Goal: Task Accomplishment & Management: Manage account settings

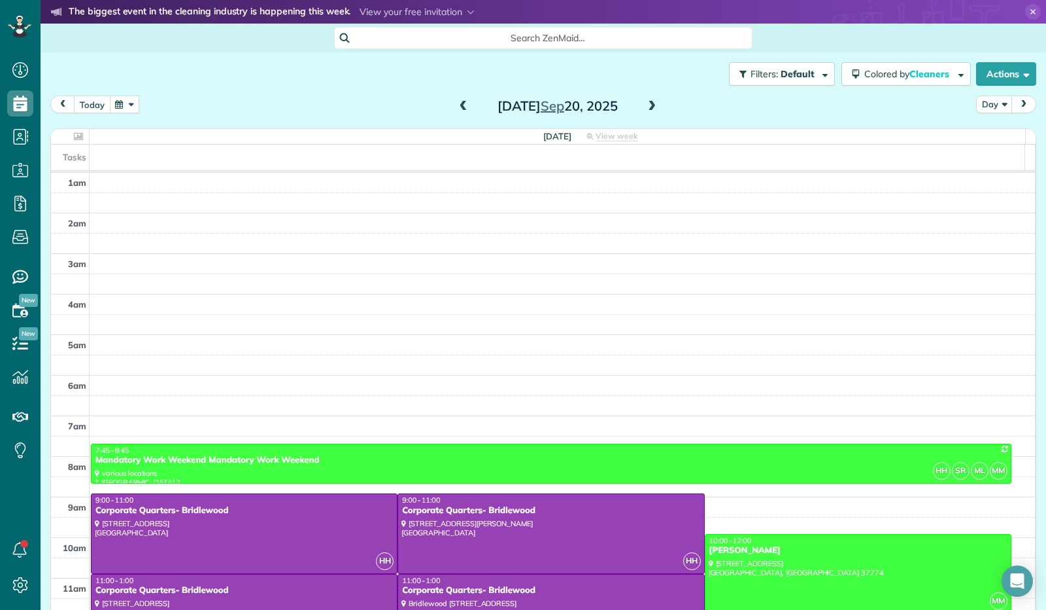
scroll to position [241, 0]
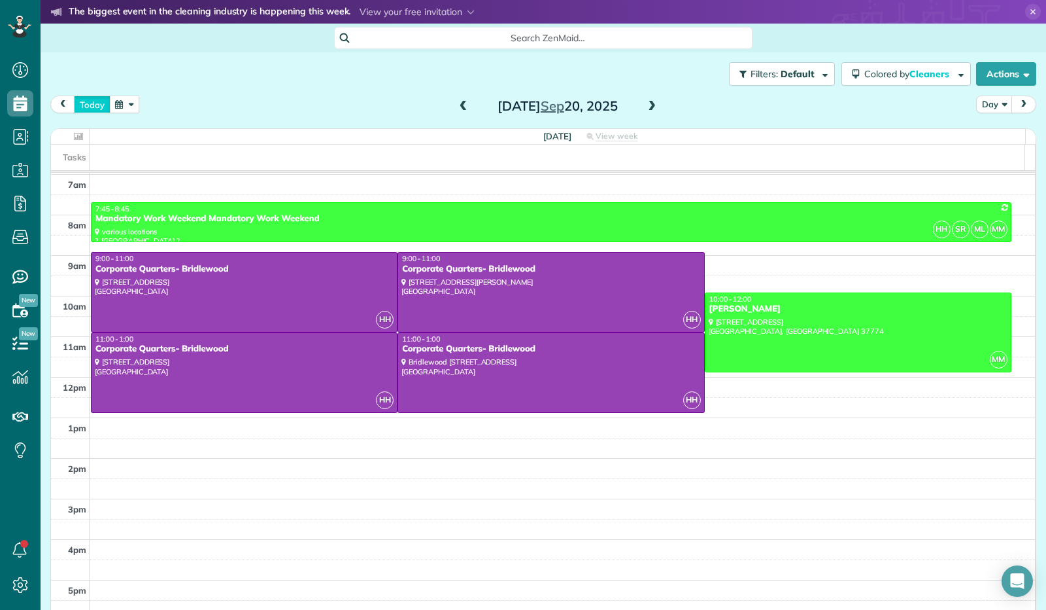
click at [86, 97] on button "today" at bounding box center [92, 104] width 37 height 18
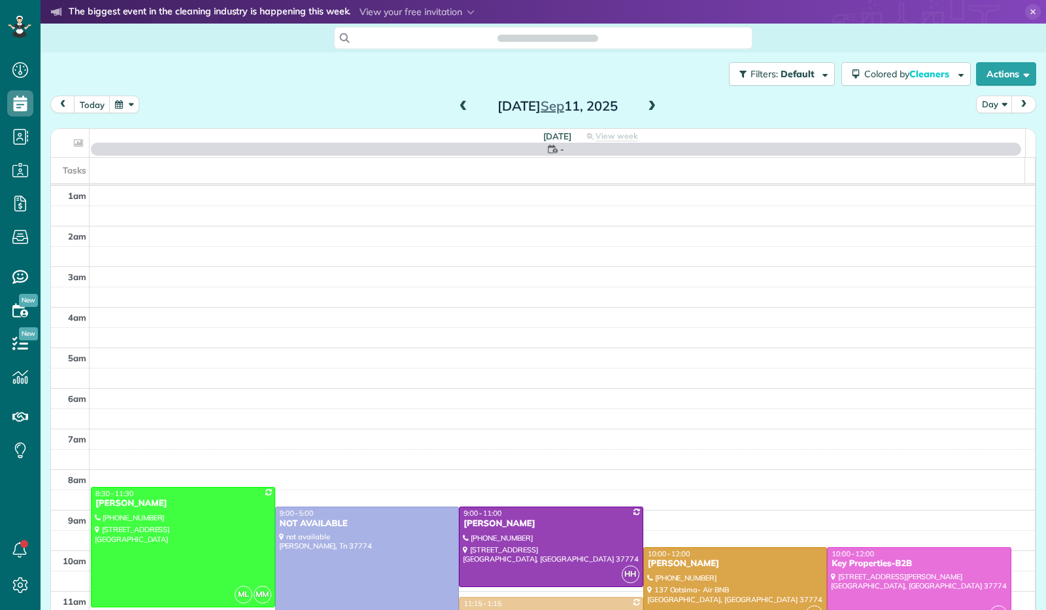
scroll to position [241, 0]
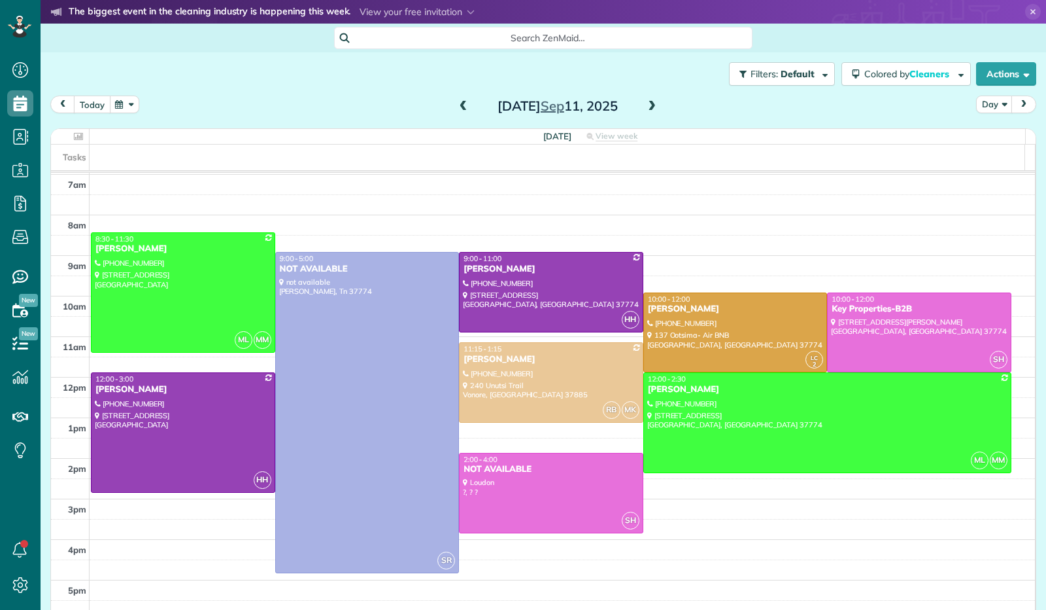
click at [89, 107] on button "today" at bounding box center [92, 104] width 37 height 18
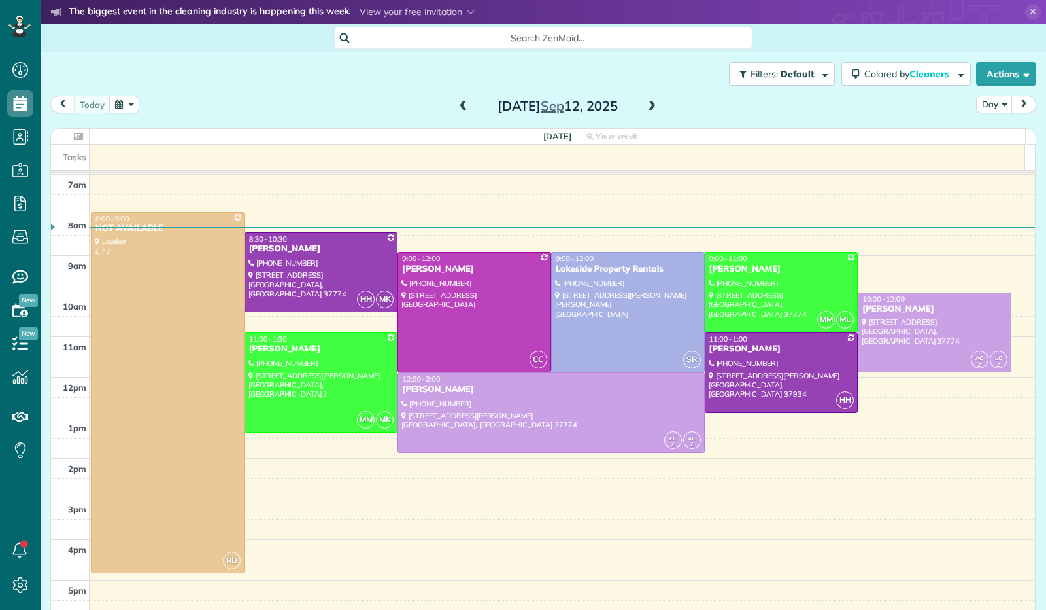
click at [128, 101] on button "button" at bounding box center [124, 104] width 30 height 18
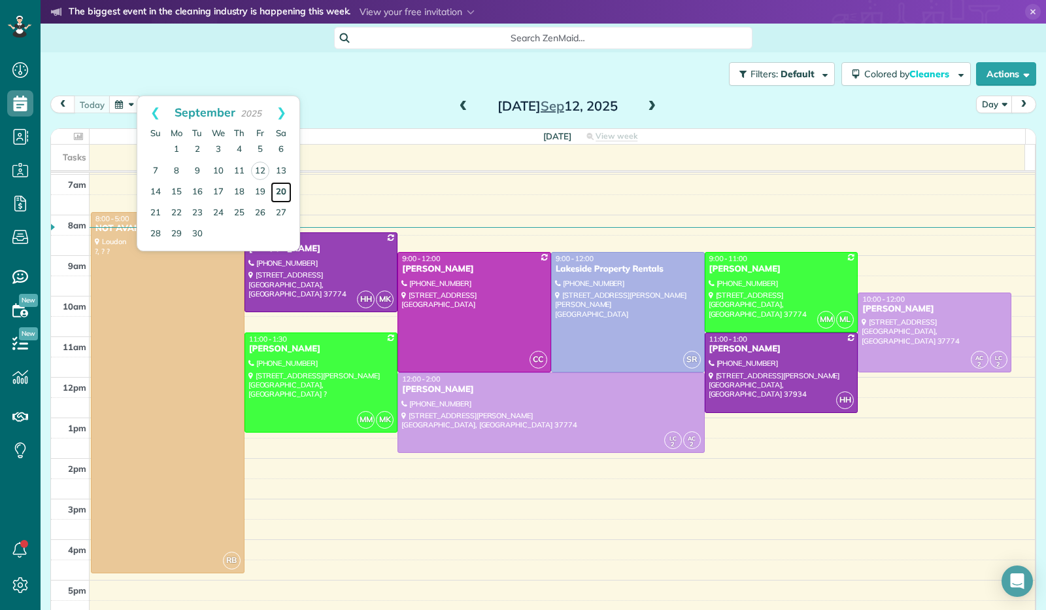
click at [286, 185] on link "20" at bounding box center [281, 192] width 21 height 21
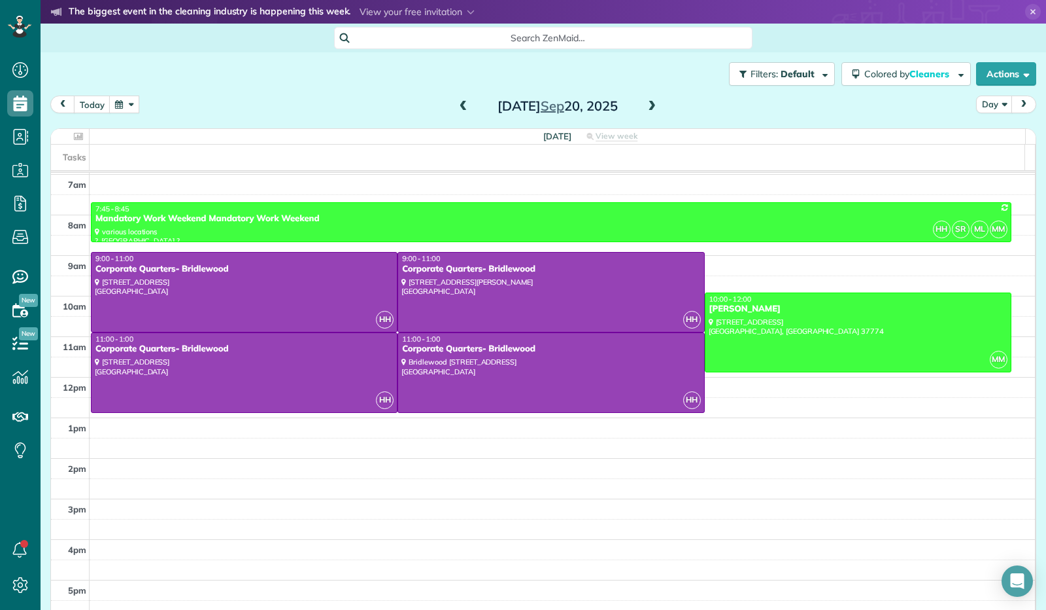
click at [462, 106] on span at bounding box center [464, 107] width 14 height 12
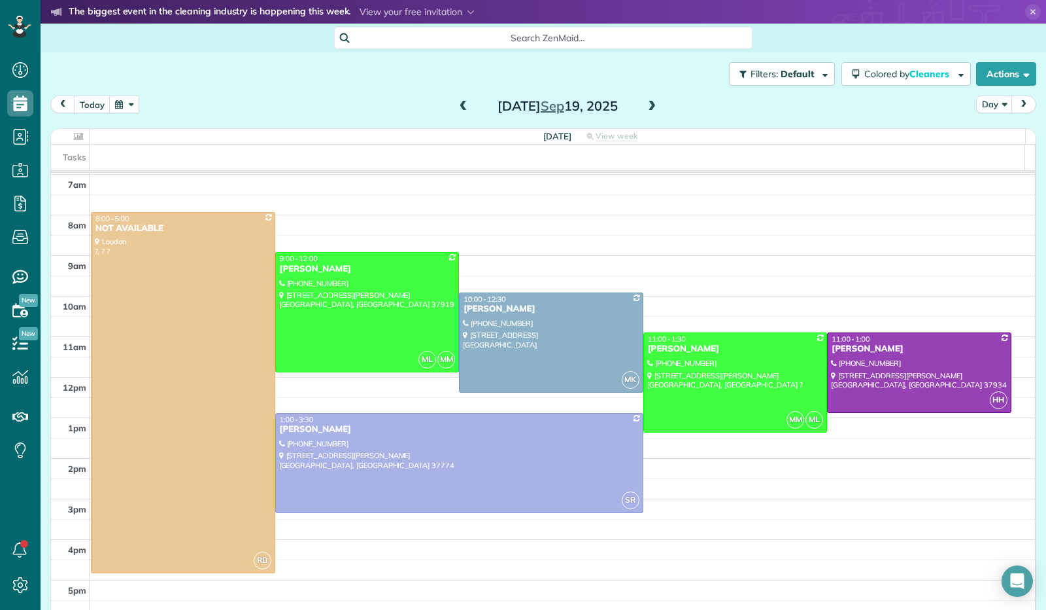
click at [462, 106] on span at bounding box center [464, 107] width 14 height 12
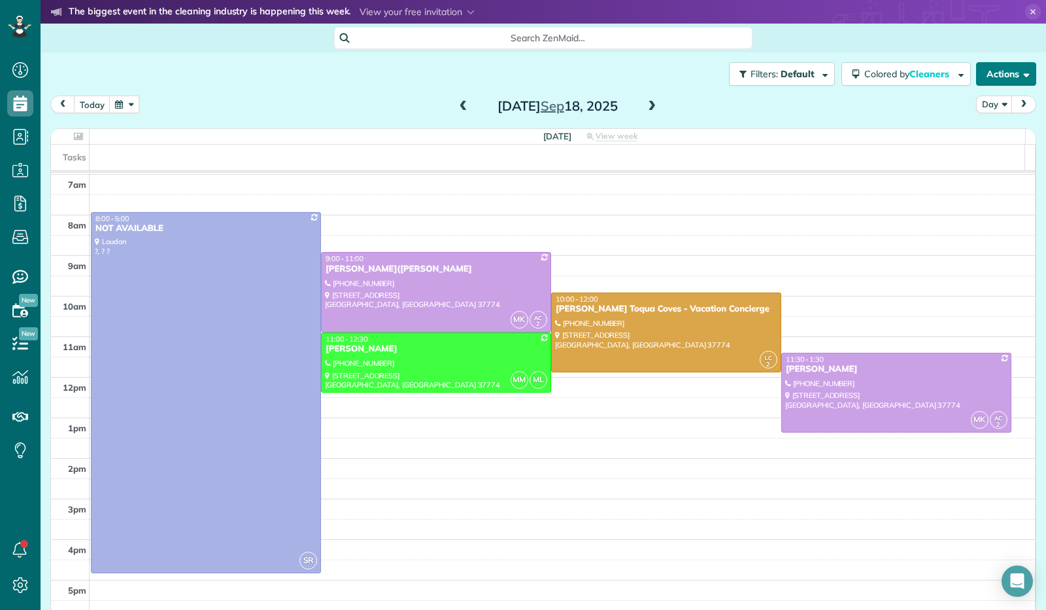
click at [1014, 80] on button "Actions" at bounding box center [1006, 74] width 60 height 24
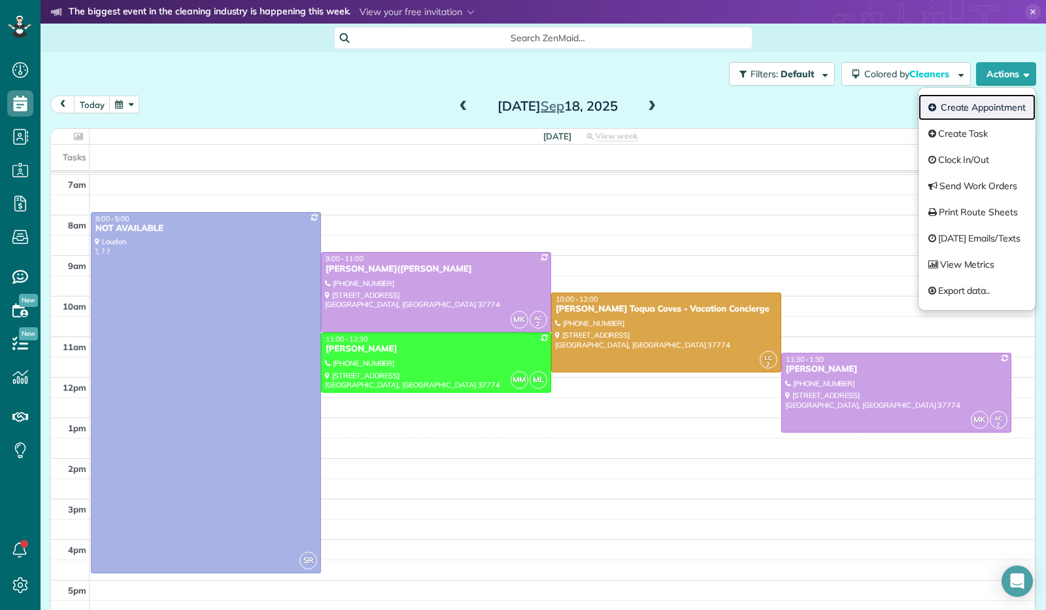
click at [980, 112] on link "Create Appointment" at bounding box center [977, 107] width 117 height 26
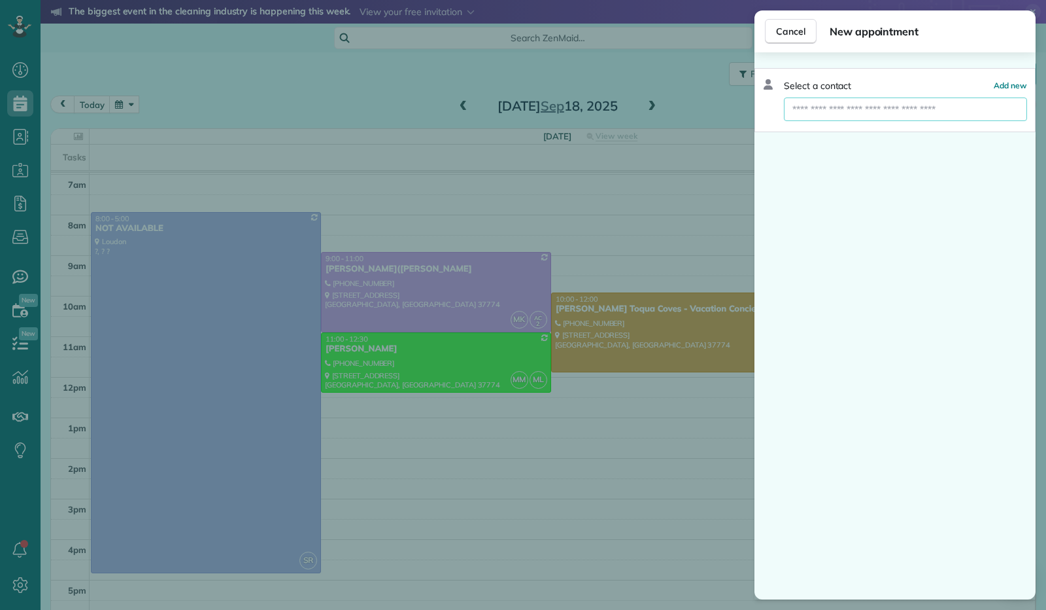
click at [945, 113] on input "text" at bounding box center [905, 109] width 243 height 24
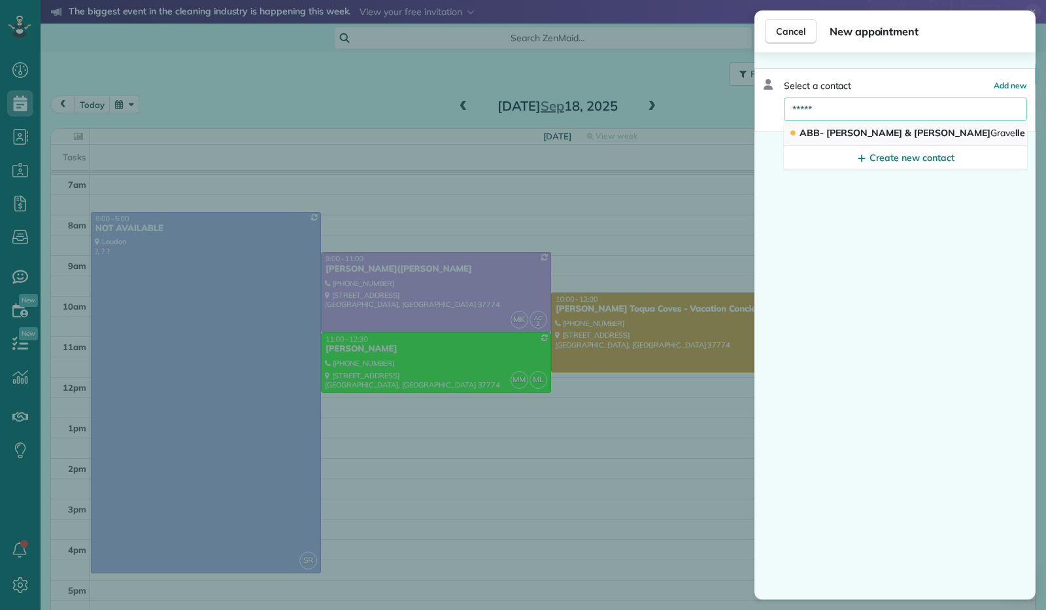
type input "*****"
click at [870, 129] on span "ABB- [PERSON_NAME] & [PERSON_NAME] lle" at bounding box center [913, 133] width 226 height 12
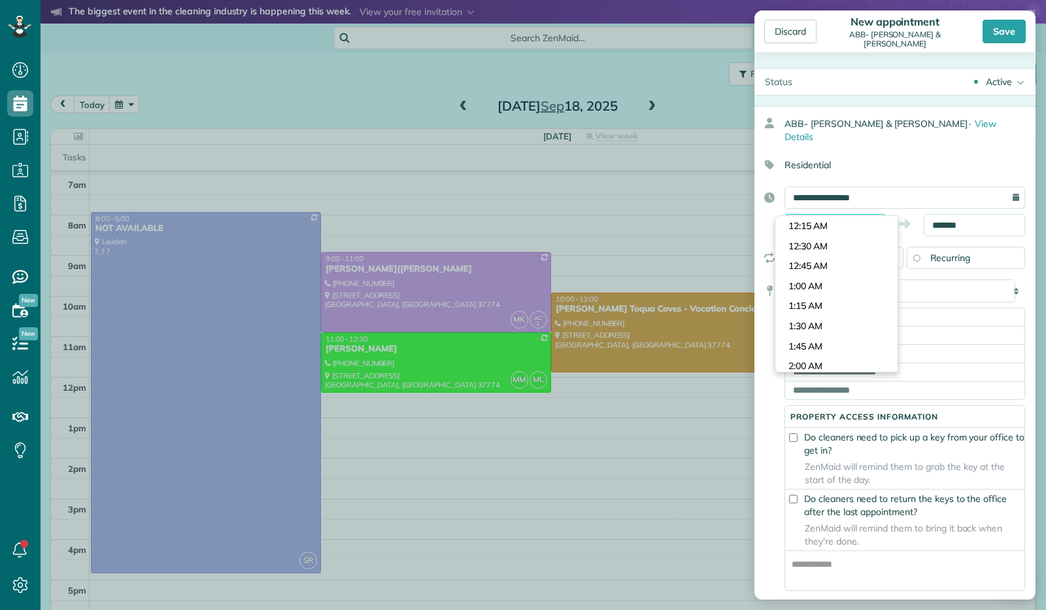
click at [823, 215] on input "*******" at bounding box center [835, 225] width 101 height 22
type input "********"
click at [815, 257] on body "Dashboard Scheduling Calendar View List View Dispatch View - Weekly scheduling …" at bounding box center [523, 305] width 1046 height 610
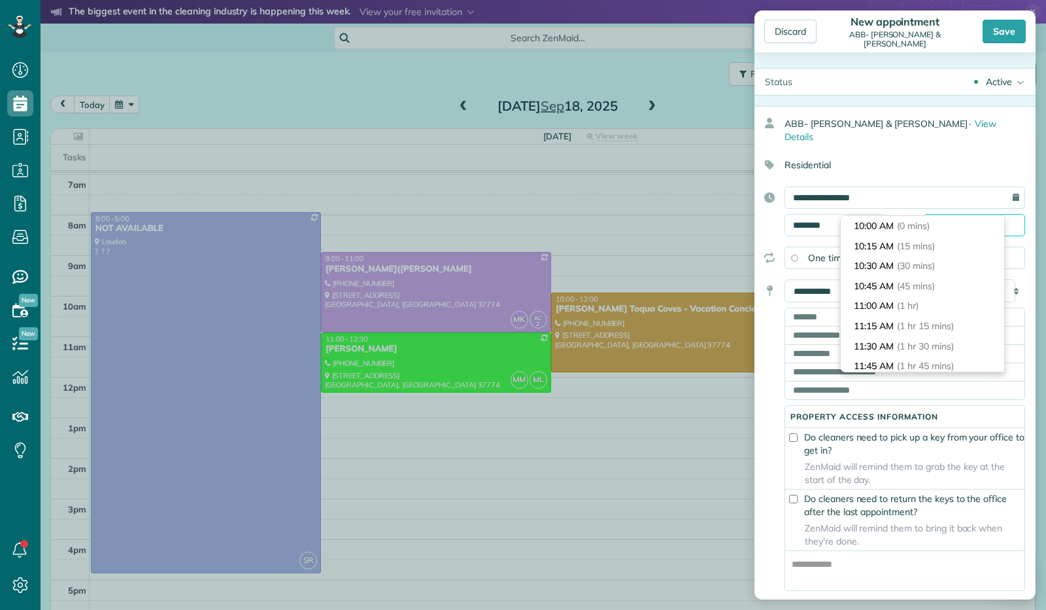
click at [936, 214] on input "*******" at bounding box center [974, 225] width 101 height 22
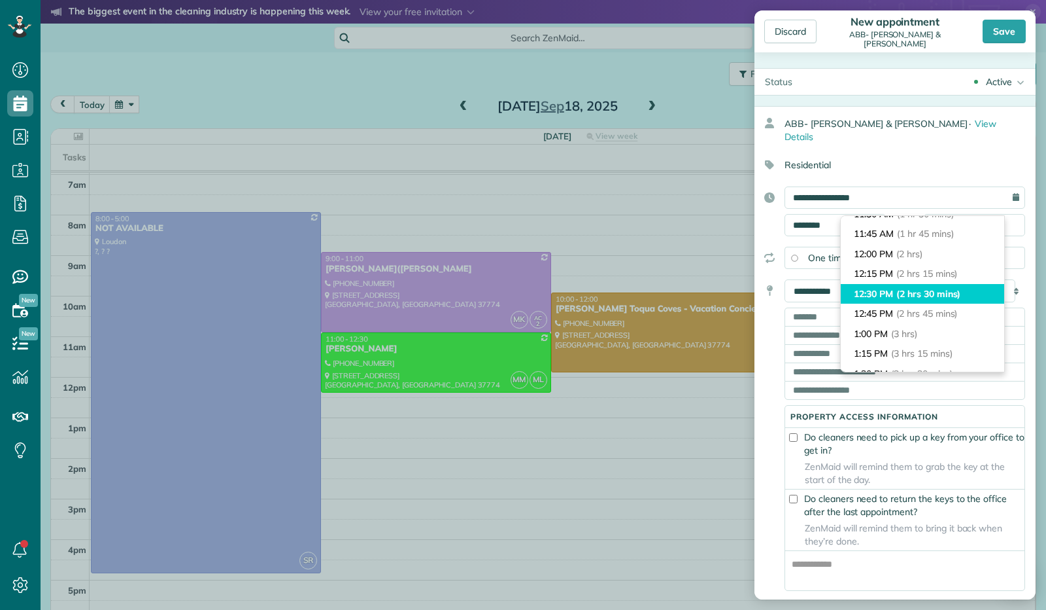
type input "********"
click at [933, 288] on span "(2 hrs 30 mins)" at bounding box center [929, 294] width 64 height 12
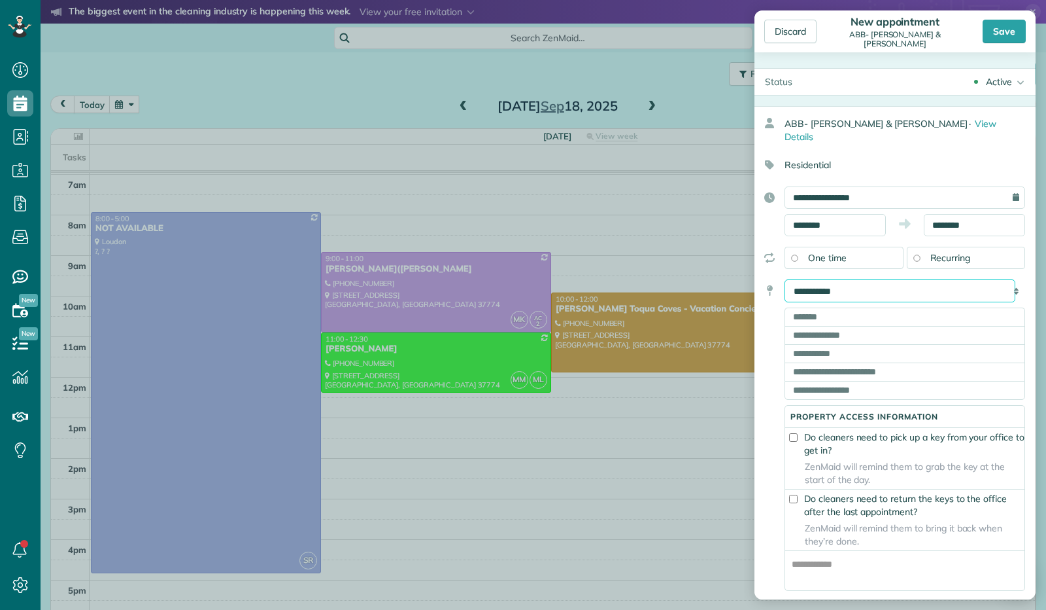
click at [891, 279] on select "**********" at bounding box center [900, 290] width 231 height 23
select select "******"
click at [785, 279] on select "**********" at bounding box center [900, 290] width 231 height 23
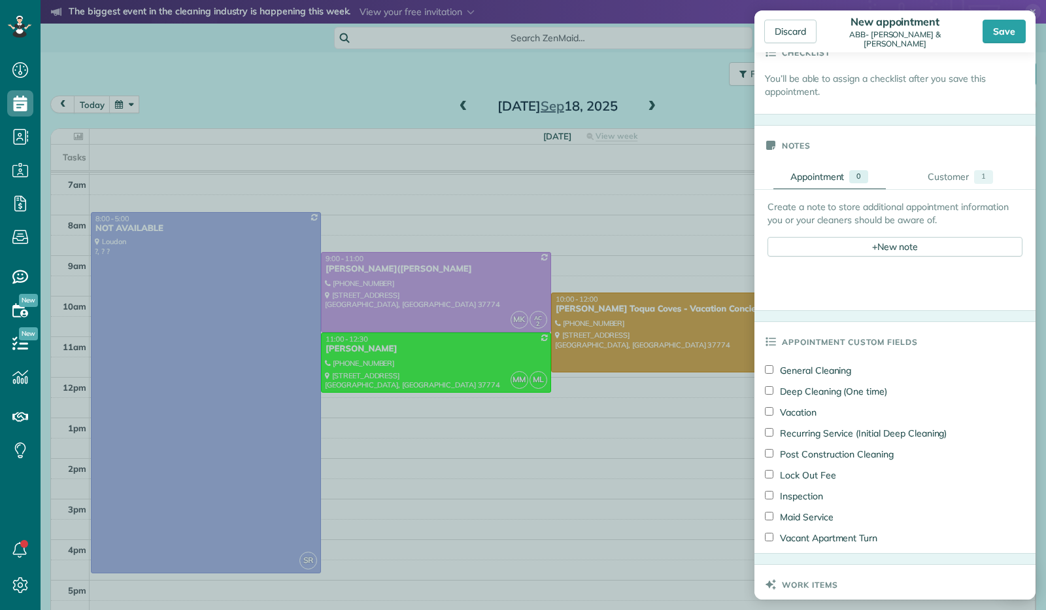
scroll to position [392, 0]
click at [849, 264] on div at bounding box center [895, 270] width 255 height 13
click at [844, 239] on div "+ New note" at bounding box center [895, 249] width 255 height 20
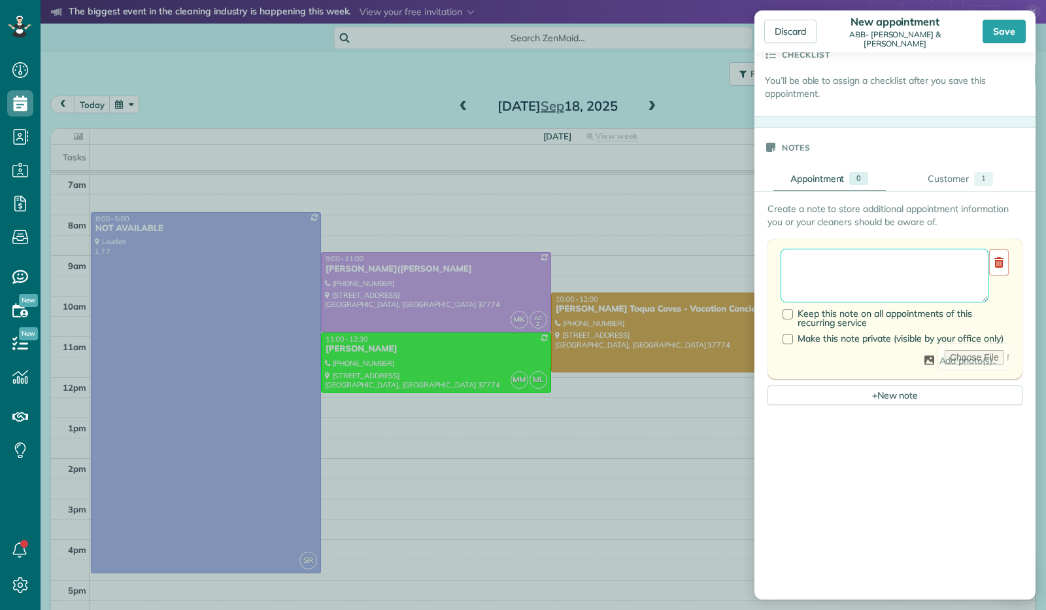
click at [831, 266] on textarea at bounding box center [885, 276] width 208 height 54
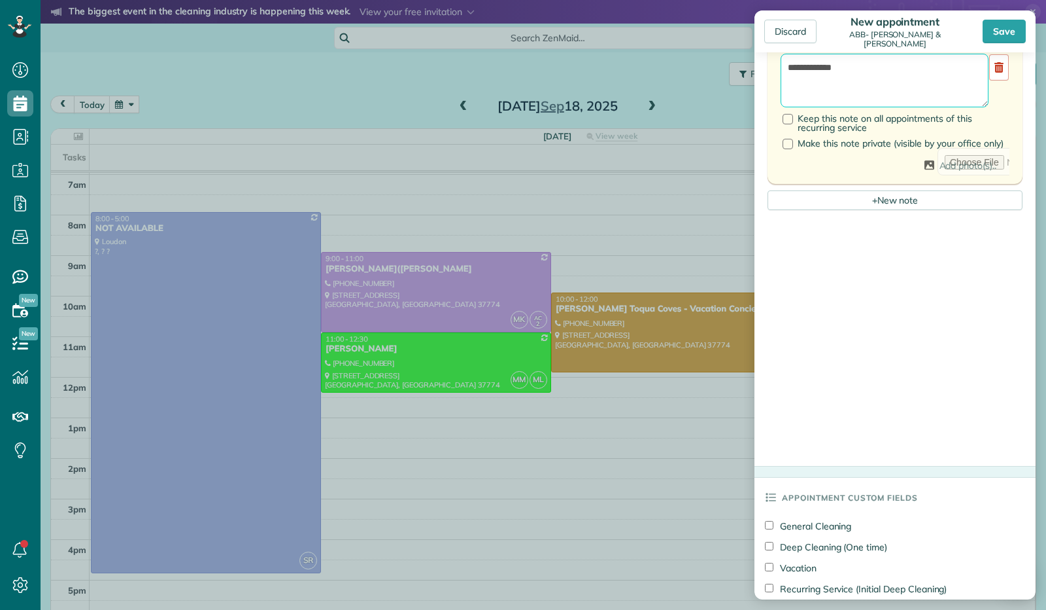
scroll to position [589, 0]
type textarea "**********"
click at [995, 26] on div "Save" at bounding box center [1004, 32] width 43 height 24
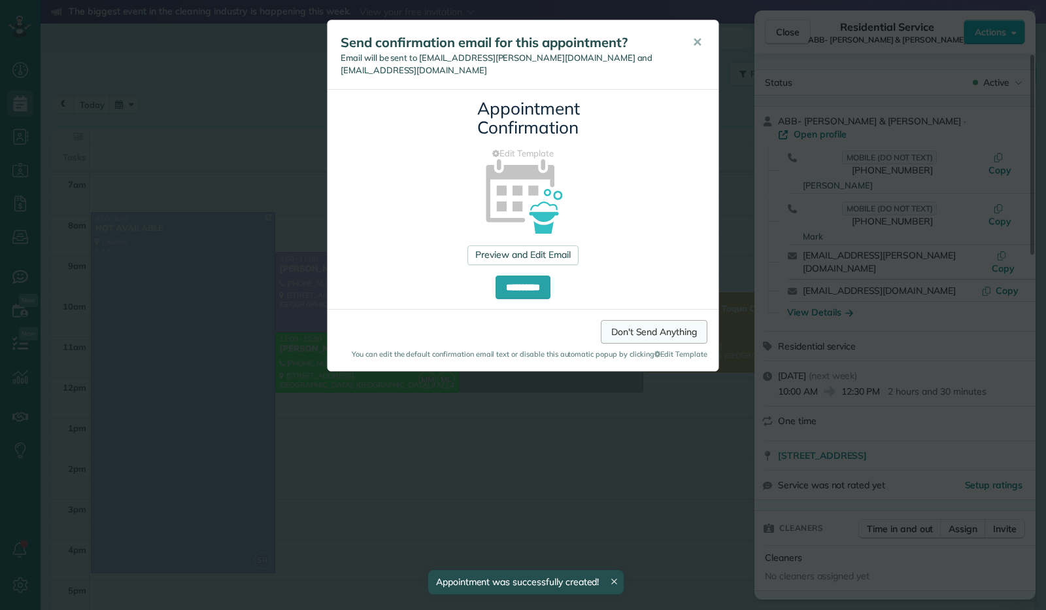
click at [681, 330] on link "Don't Send Anything" at bounding box center [654, 332] width 107 height 24
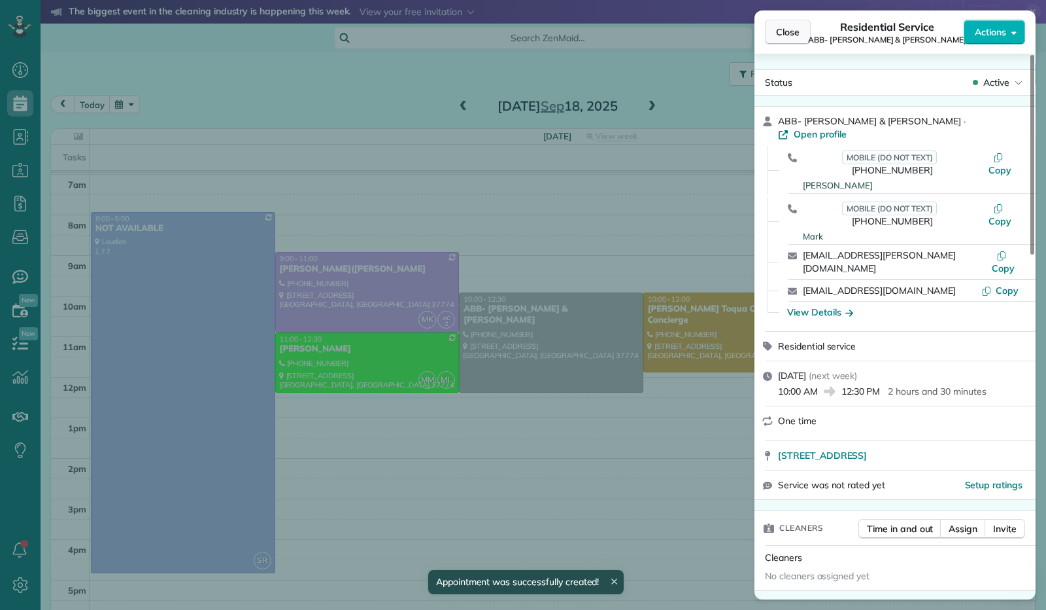
click at [783, 36] on span "Close" at bounding box center [788, 32] width 24 height 13
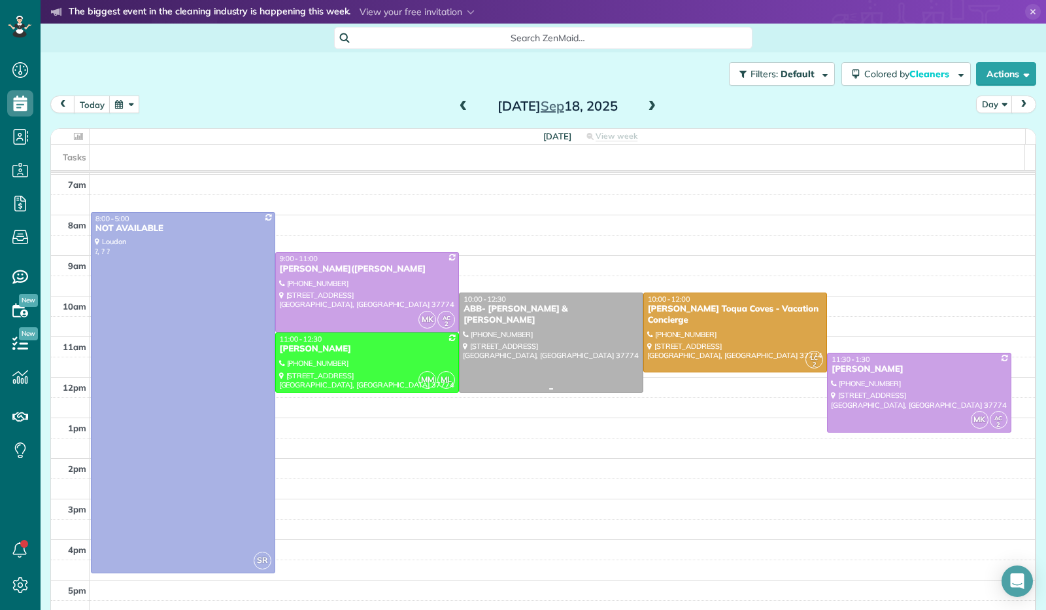
click at [461, 343] on div at bounding box center [551, 342] width 183 height 99
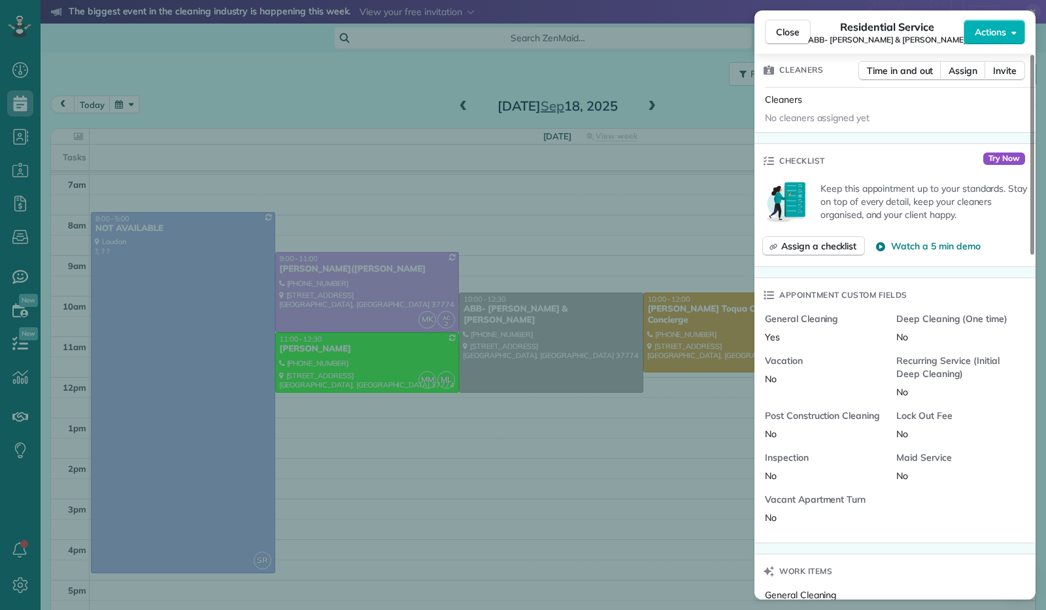
scroll to position [655, 0]
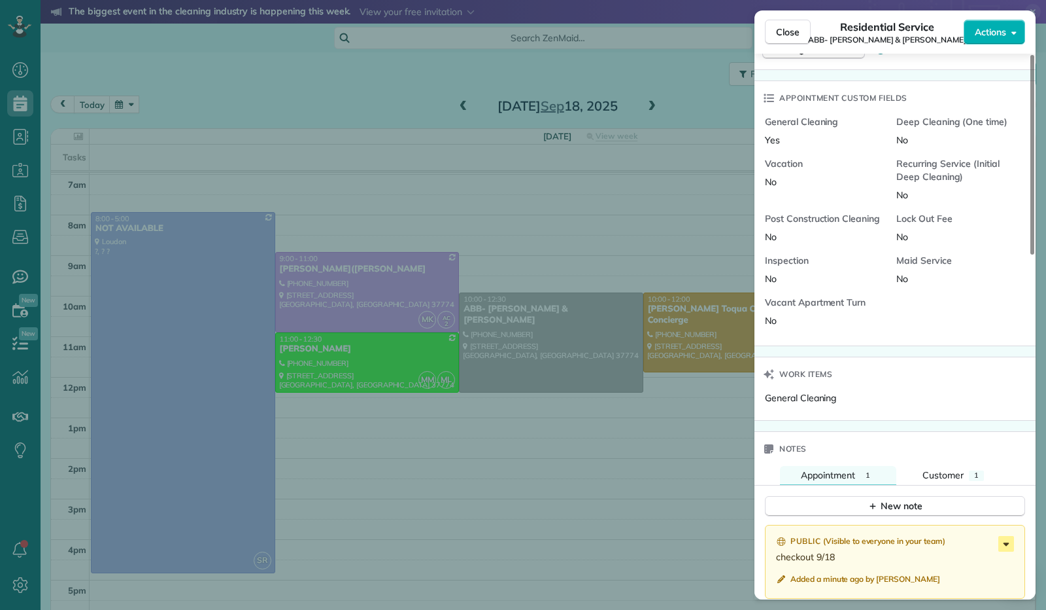
click at [1003, 536] on icon at bounding box center [1007, 544] width 16 height 16
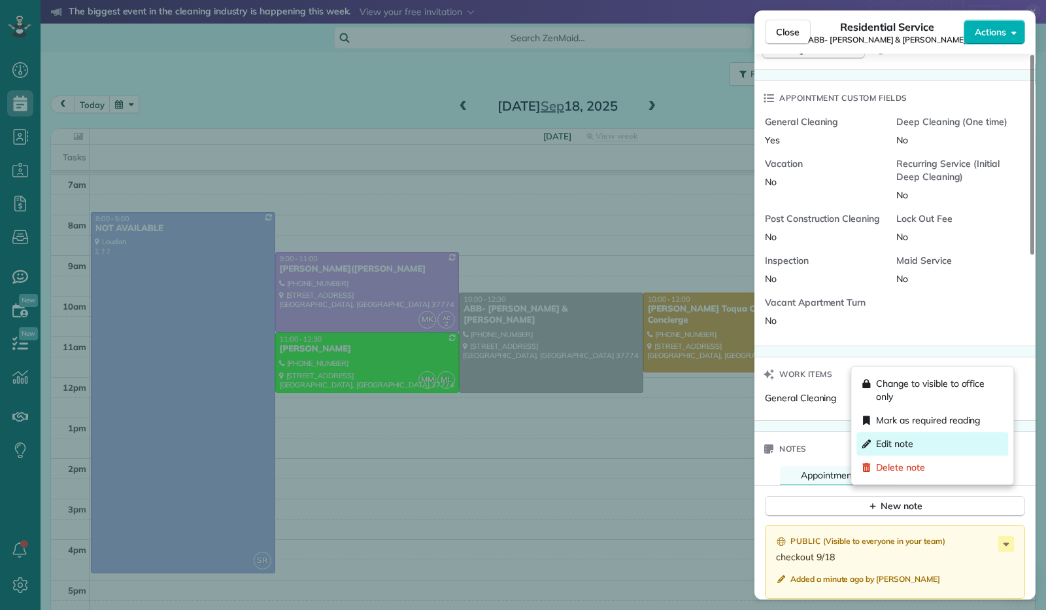
click at [908, 448] on span "Edit note" at bounding box center [894, 443] width 37 height 13
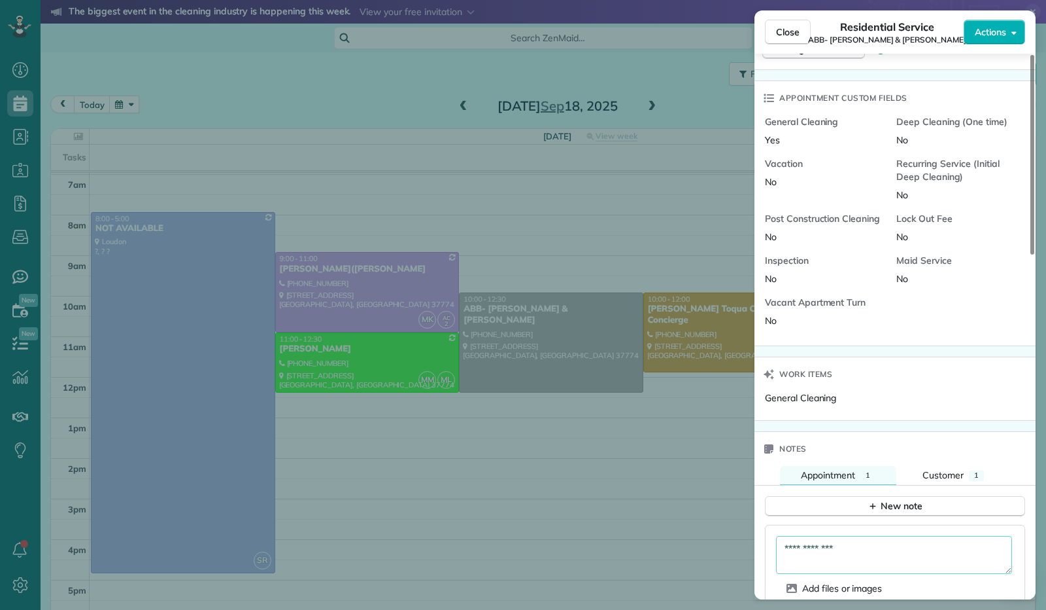
click at [878, 536] on textarea "**********" at bounding box center [894, 554] width 236 height 37
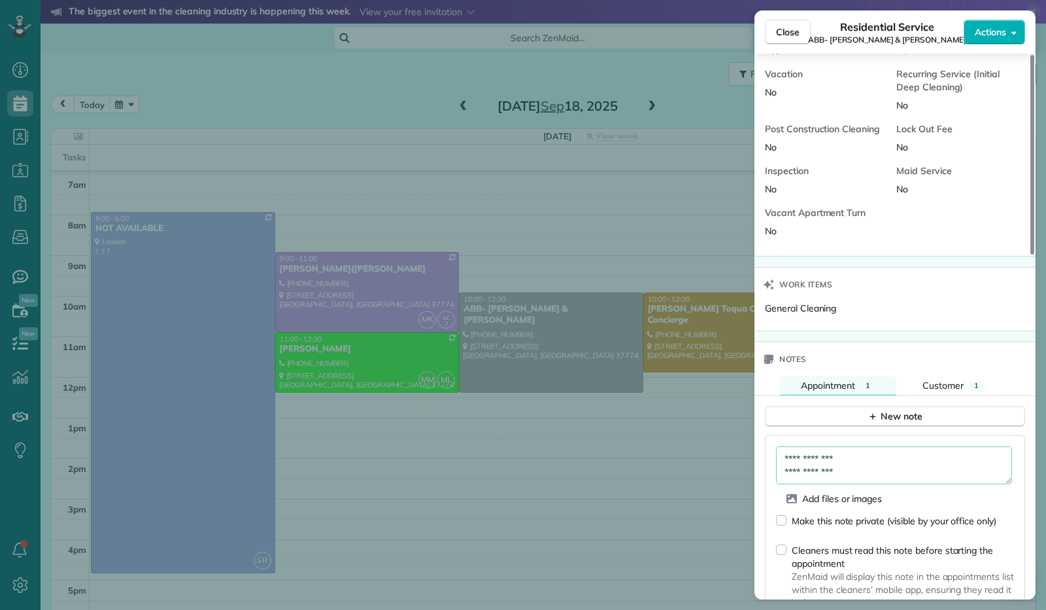
scroll to position [851, 0]
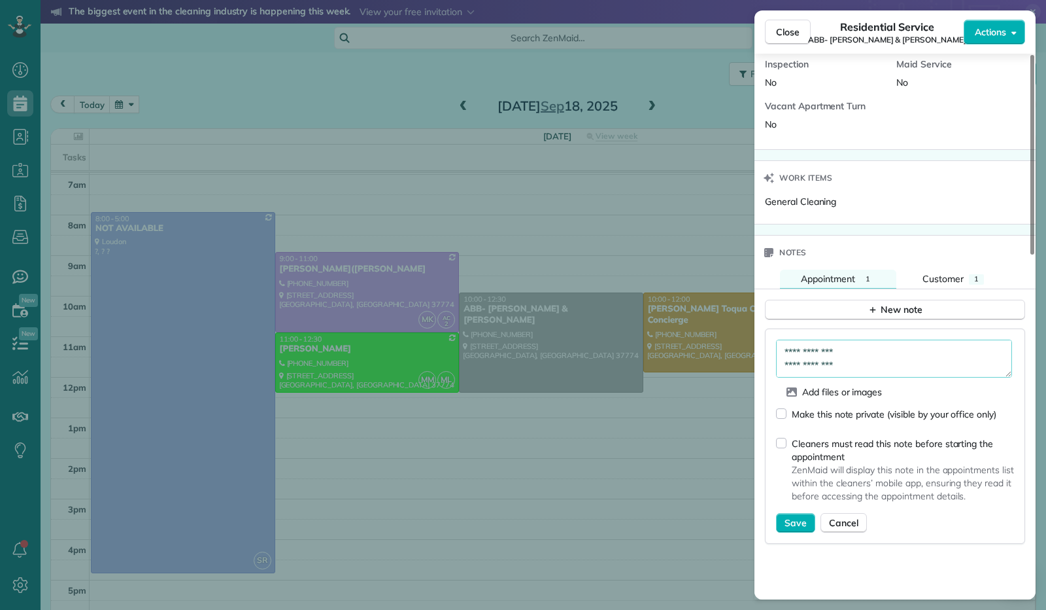
type textarea "**********"
click at [784, 431] on div "Cleaners must read this note before starting the appointment ZenMaid will displ…" at bounding box center [895, 472] width 238 height 82
click at [778, 393] on div "**********" at bounding box center [895, 435] width 260 height 215
click at [793, 516] on span "Save" at bounding box center [796, 522] width 22 height 13
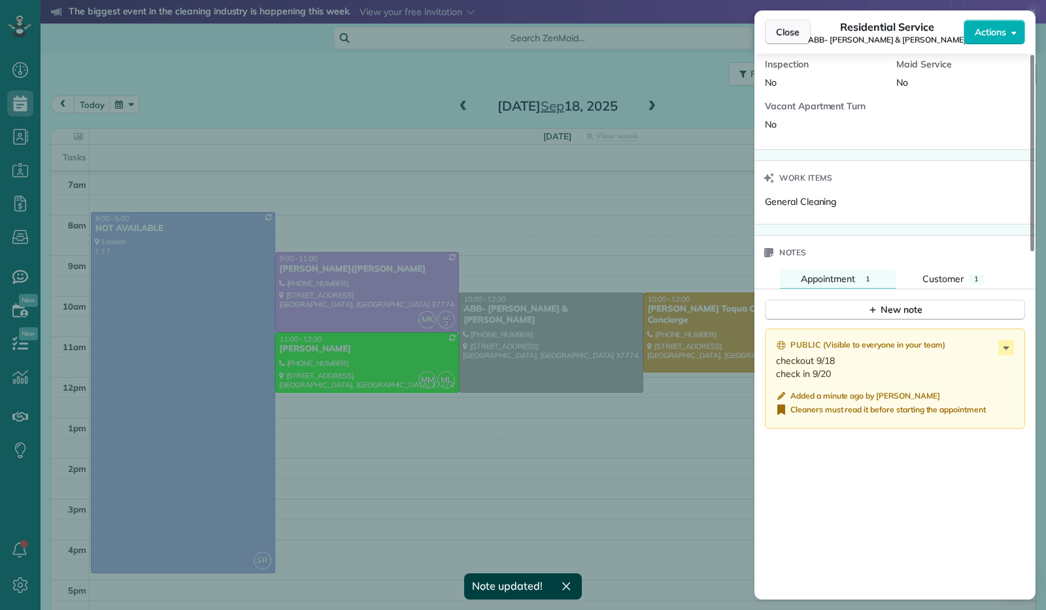
click at [800, 37] on button "Close" at bounding box center [788, 32] width 46 height 25
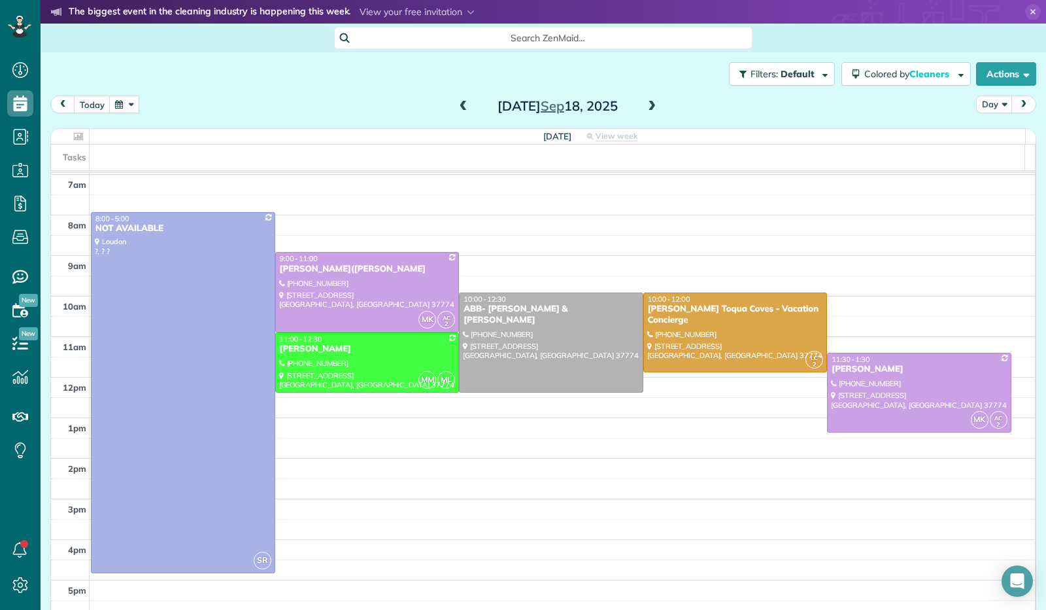
click at [128, 101] on button "button" at bounding box center [124, 104] width 30 height 18
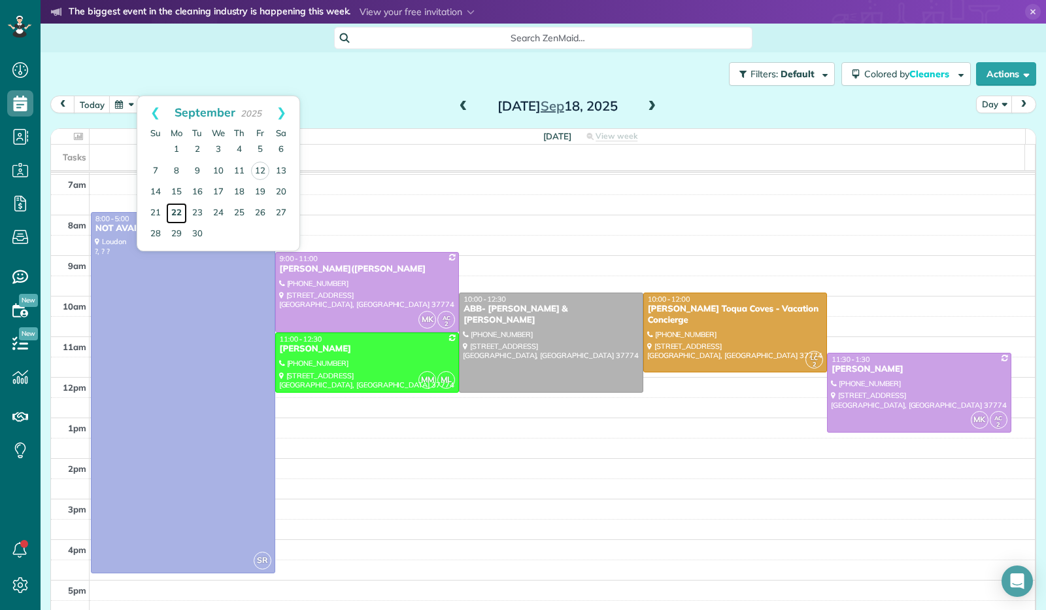
click at [178, 211] on link "22" at bounding box center [176, 213] width 21 height 21
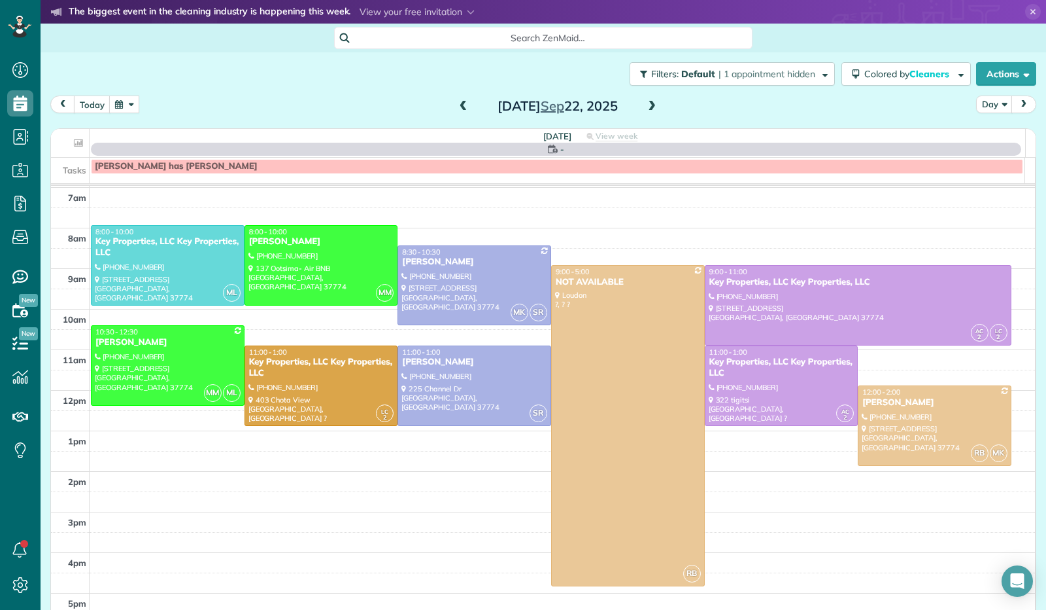
click at [649, 108] on span at bounding box center [652, 107] width 14 height 12
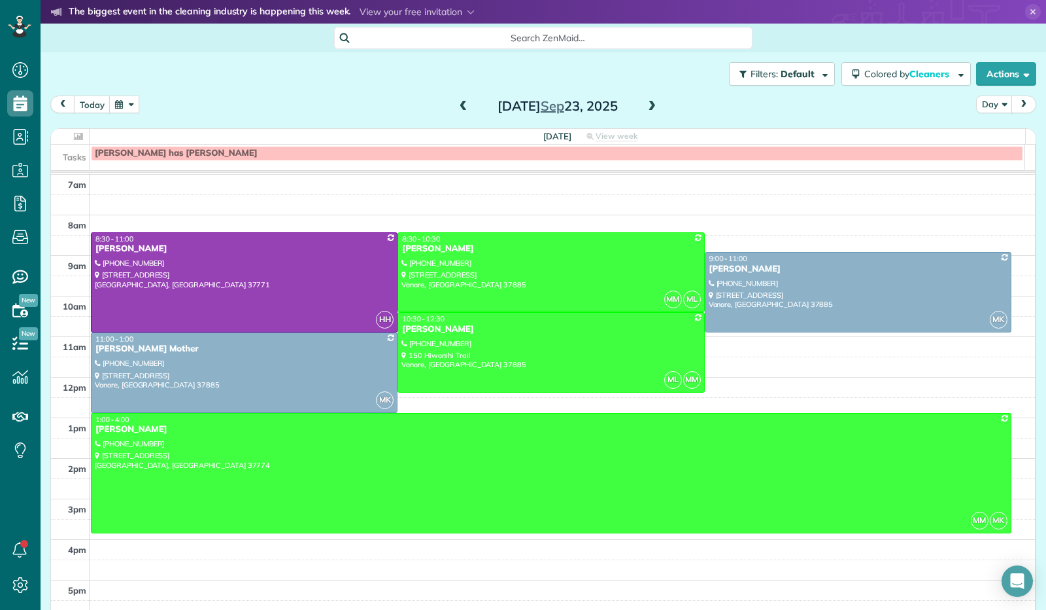
click at [130, 108] on button "button" at bounding box center [124, 104] width 30 height 18
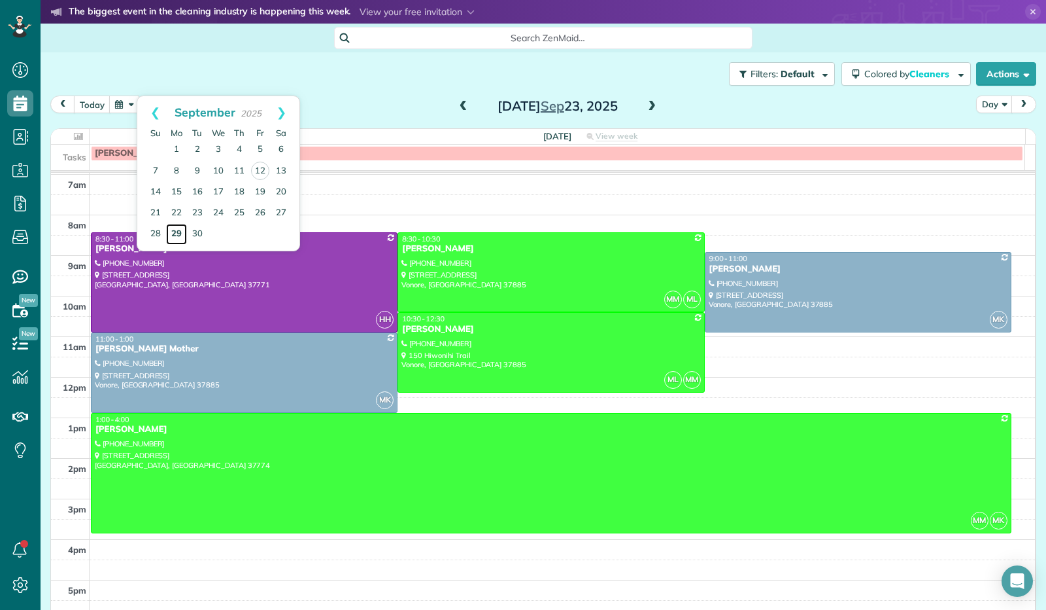
click at [181, 232] on link "29" at bounding box center [176, 234] width 21 height 21
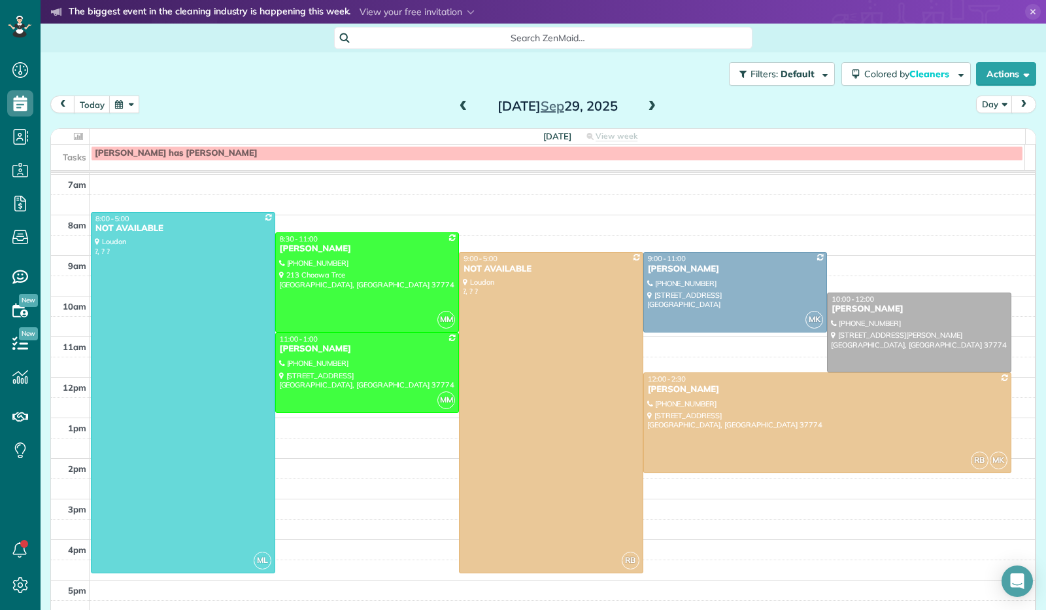
click at [651, 111] on span at bounding box center [652, 107] width 14 height 12
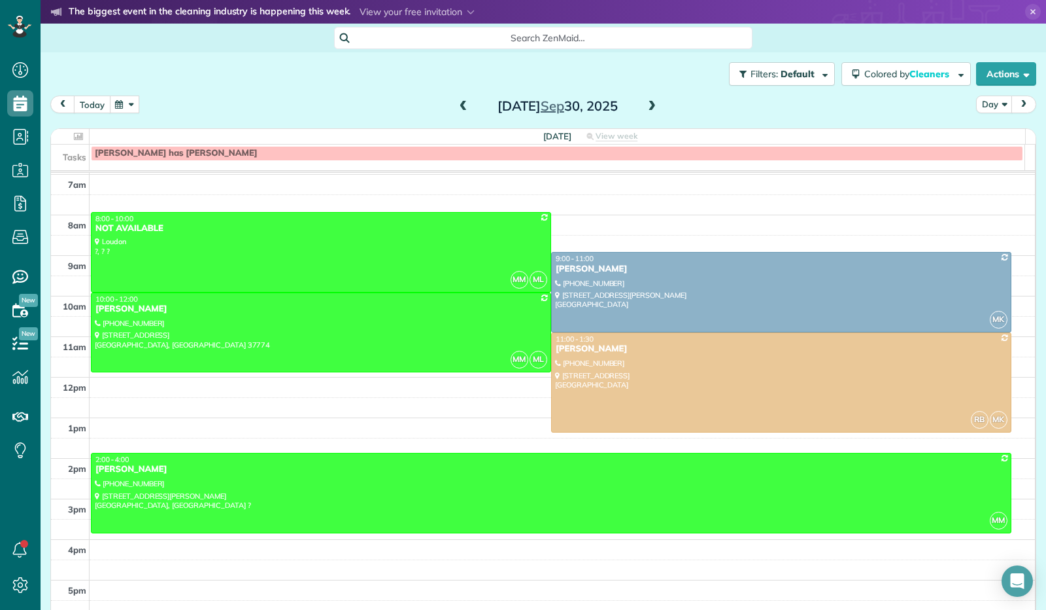
click at [94, 103] on button "today" at bounding box center [92, 104] width 37 height 18
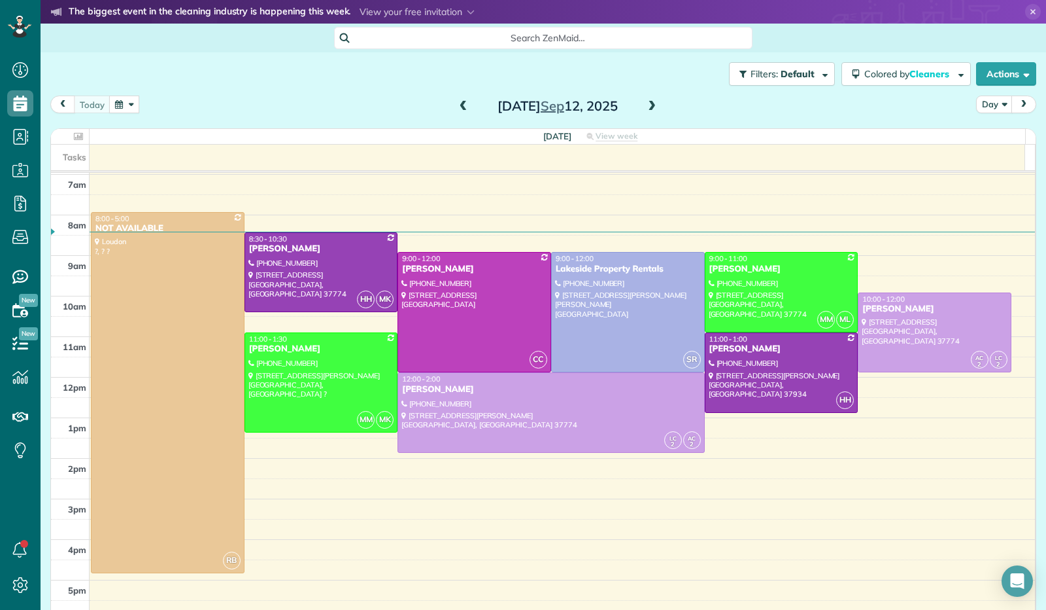
click at [127, 99] on button "button" at bounding box center [124, 104] width 30 height 18
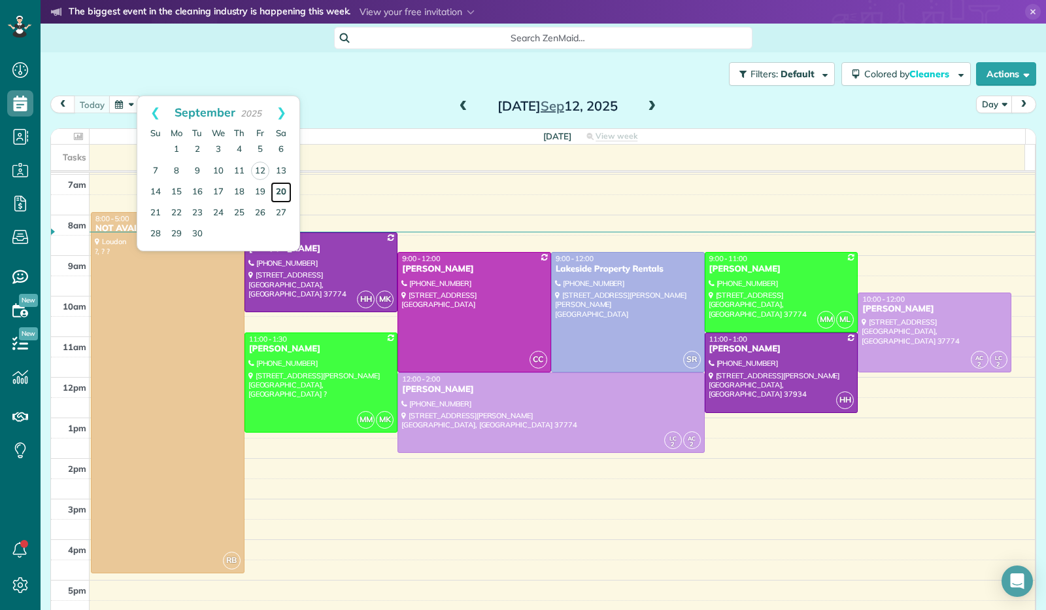
click at [275, 186] on link "20" at bounding box center [281, 192] width 21 height 21
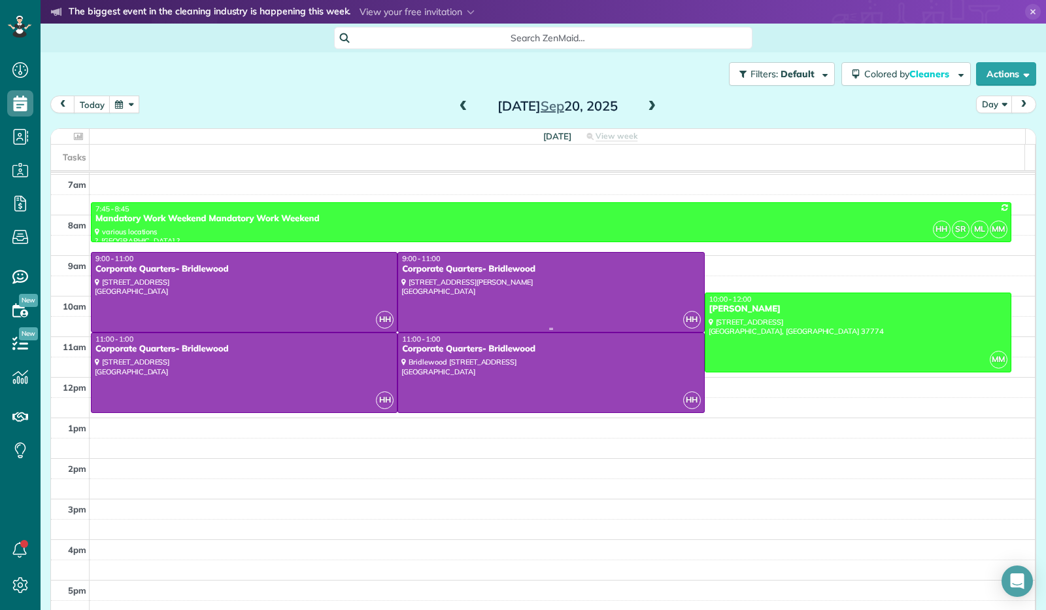
click at [657, 300] on div at bounding box center [550, 291] width 305 height 79
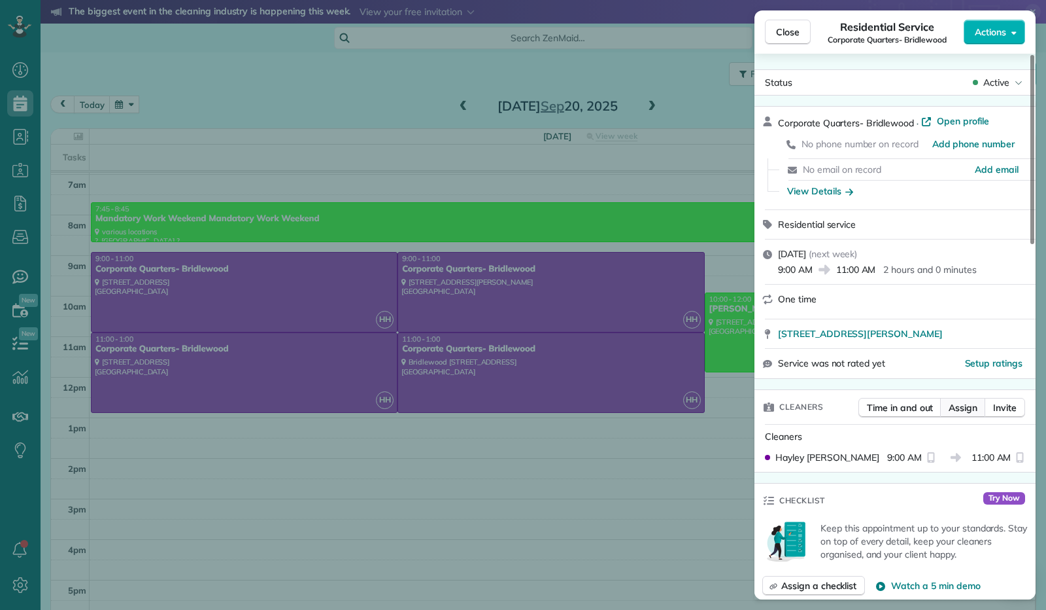
click at [967, 405] on span "Assign" at bounding box center [963, 407] width 29 height 13
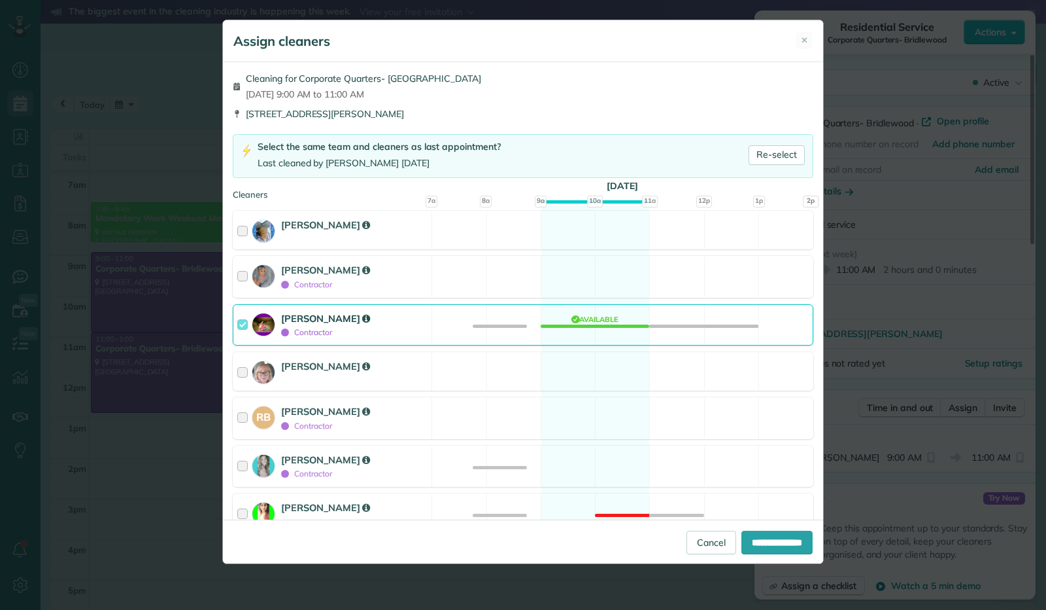
click at [245, 319] on div at bounding box center [244, 324] width 15 height 27
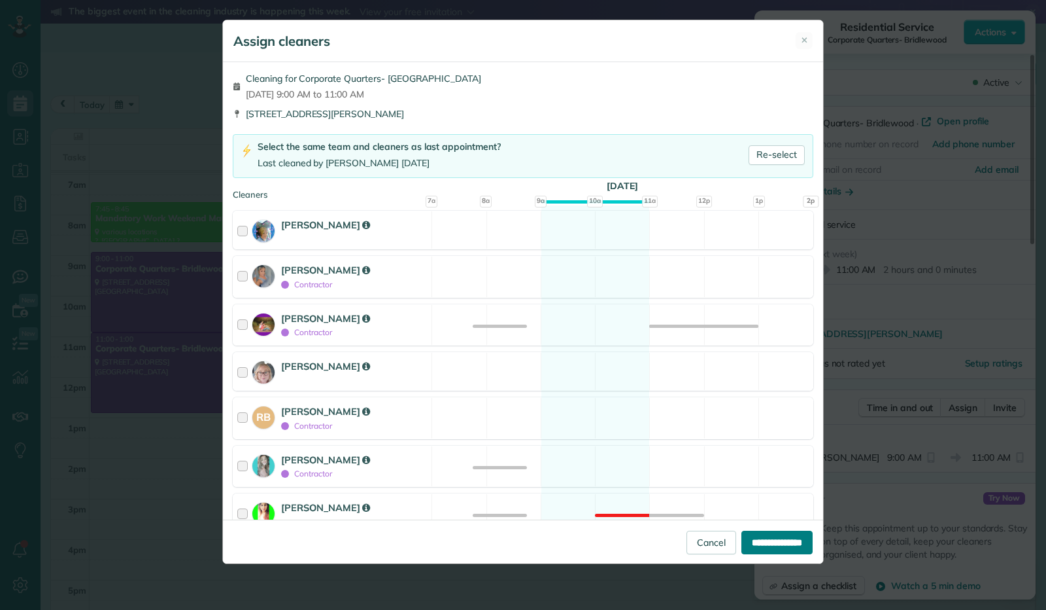
click at [770, 538] on input "**********" at bounding box center [777, 542] width 71 height 24
type input "**********"
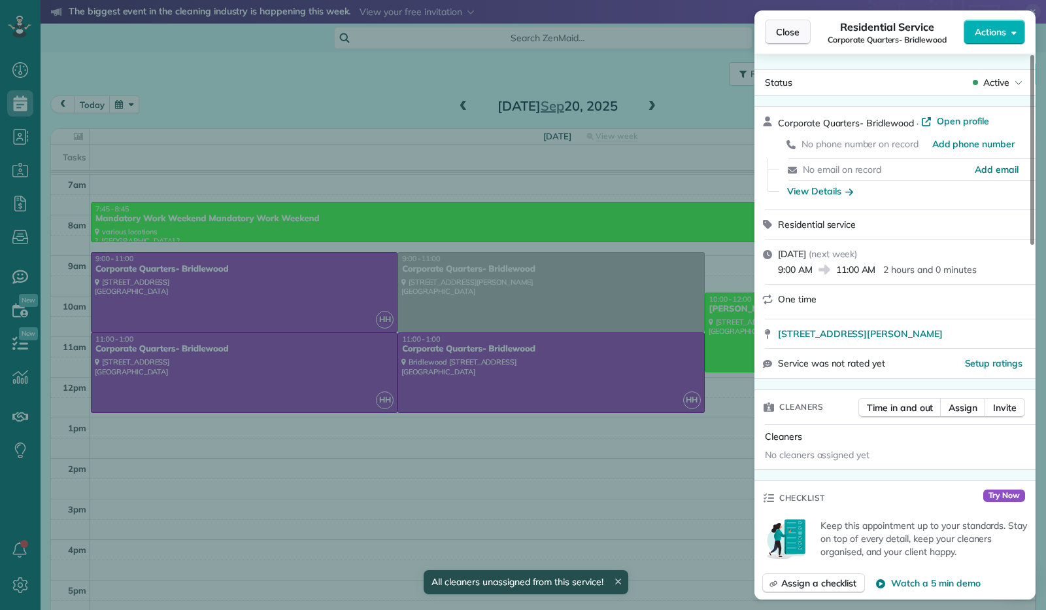
click at [784, 29] on span "Close" at bounding box center [788, 32] width 24 height 13
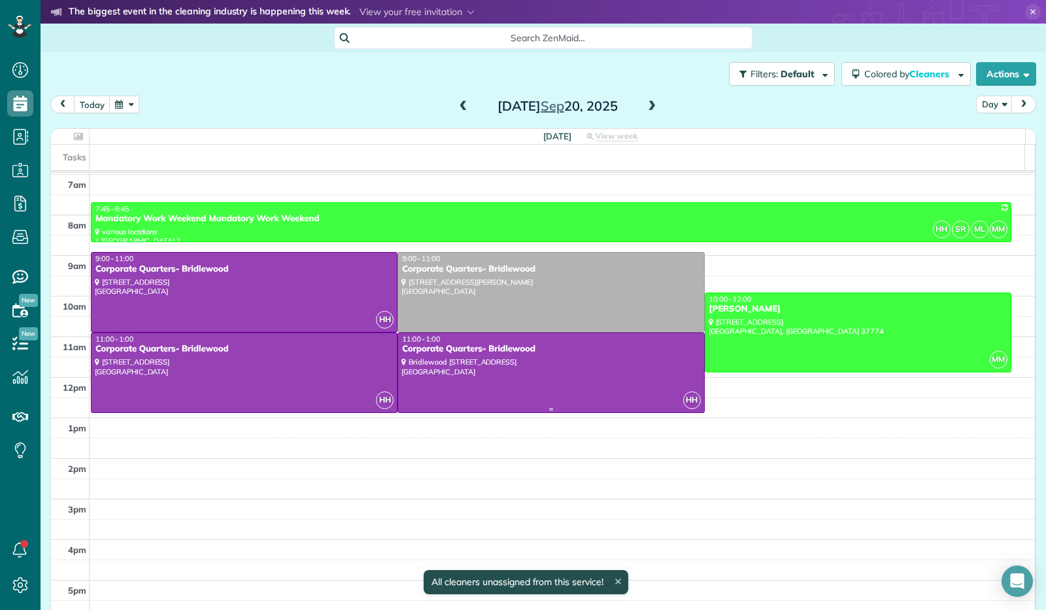
click at [610, 371] on div at bounding box center [550, 372] width 305 height 79
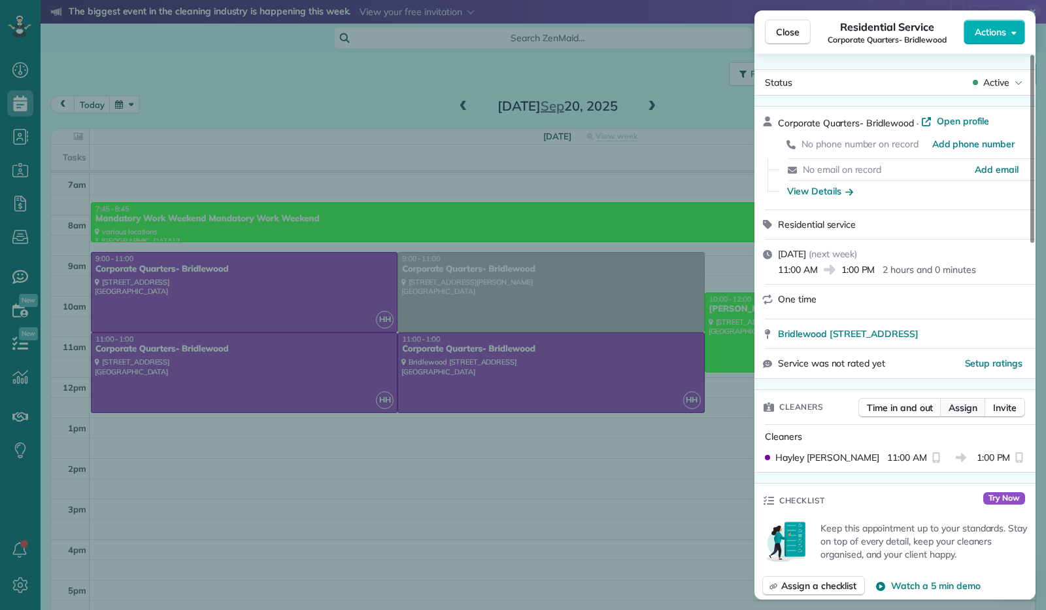
click at [962, 414] on span "Assign" at bounding box center [963, 407] width 29 height 13
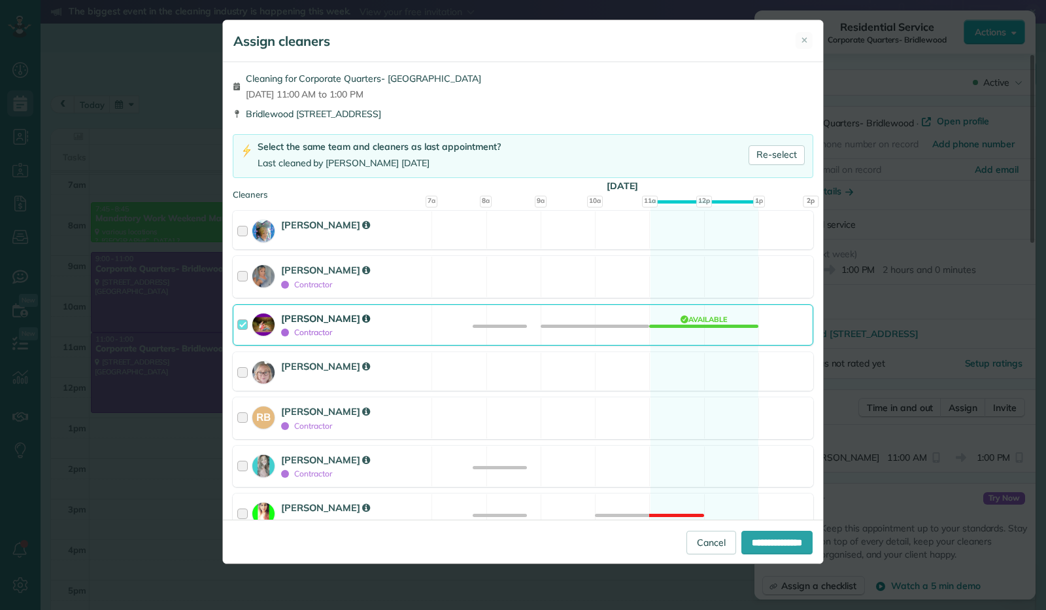
click at [242, 319] on div at bounding box center [244, 324] width 15 height 27
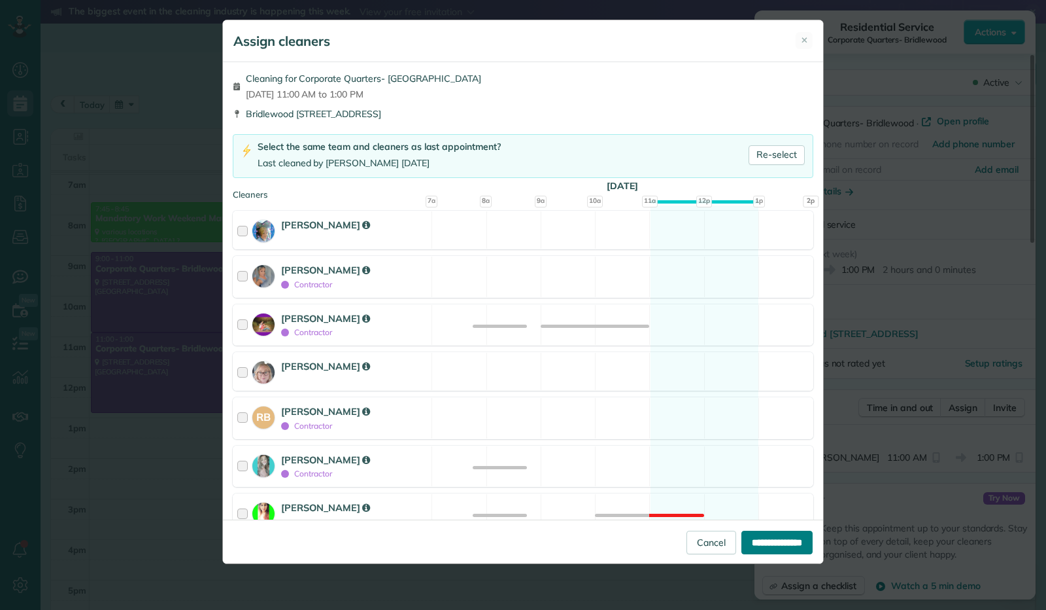
click at [761, 542] on input "**********" at bounding box center [777, 542] width 71 height 24
type input "**********"
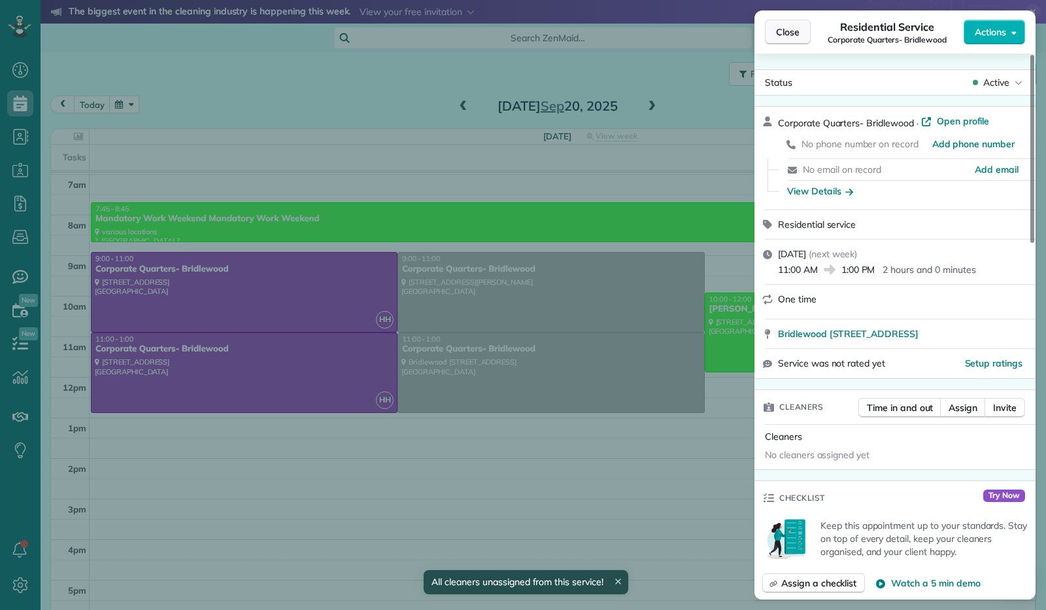
click at [778, 23] on button "Close" at bounding box center [788, 32] width 46 height 25
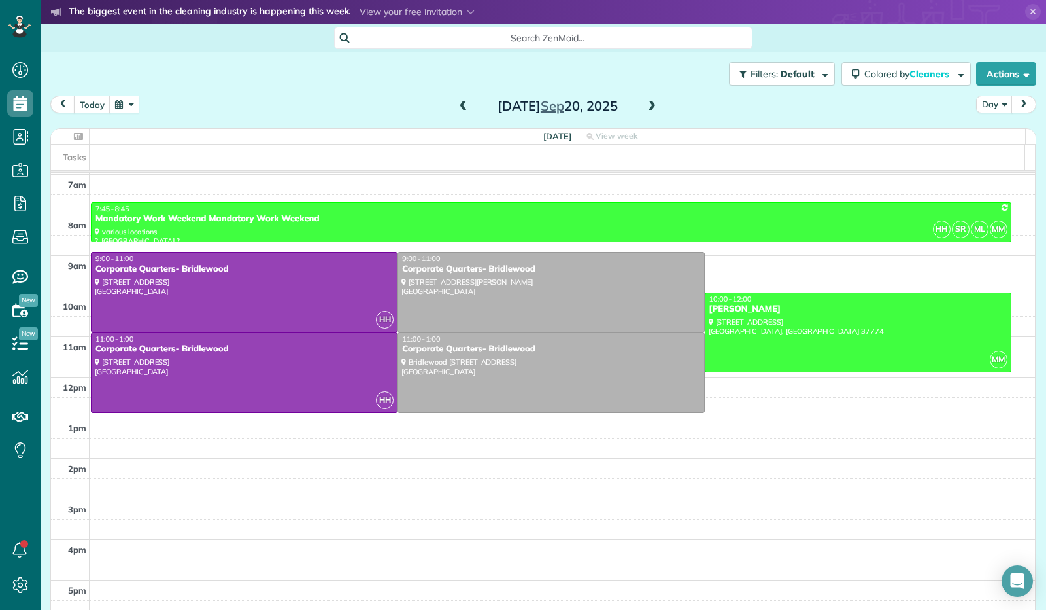
click at [130, 112] on button "button" at bounding box center [124, 104] width 30 height 18
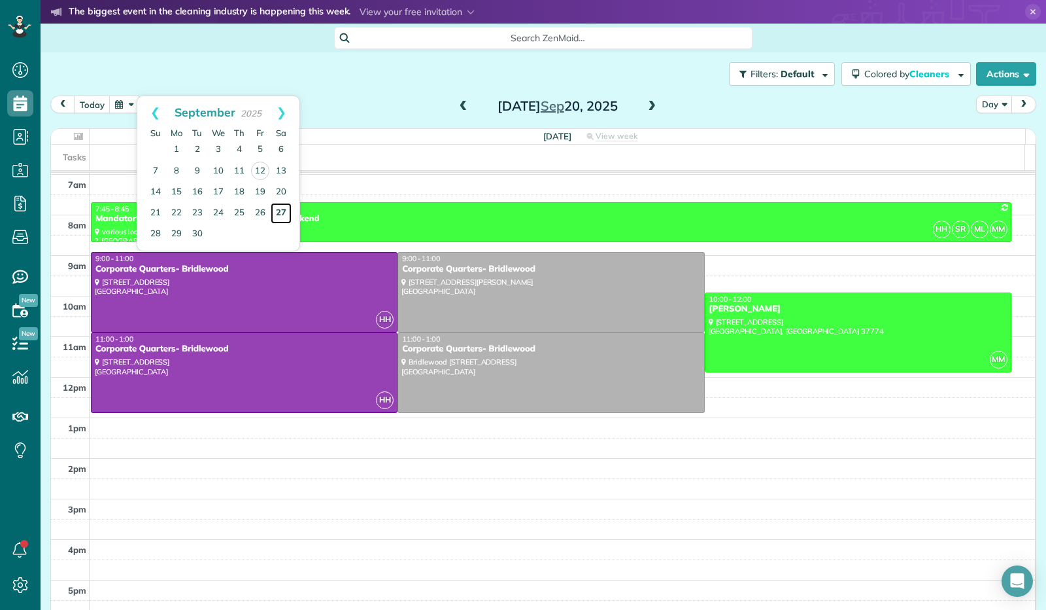
click at [273, 215] on link "27" at bounding box center [281, 213] width 21 height 21
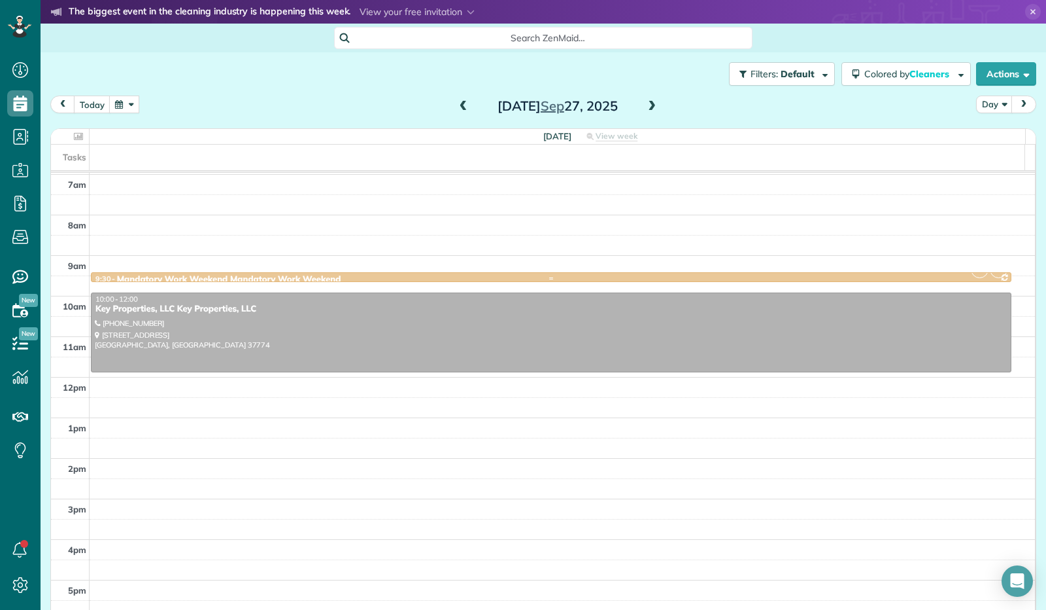
click at [530, 274] on div "9:30 - 9:45 Mandatory Work Weekend Mandatory Work Weekend" at bounding box center [551, 279] width 913 height 11
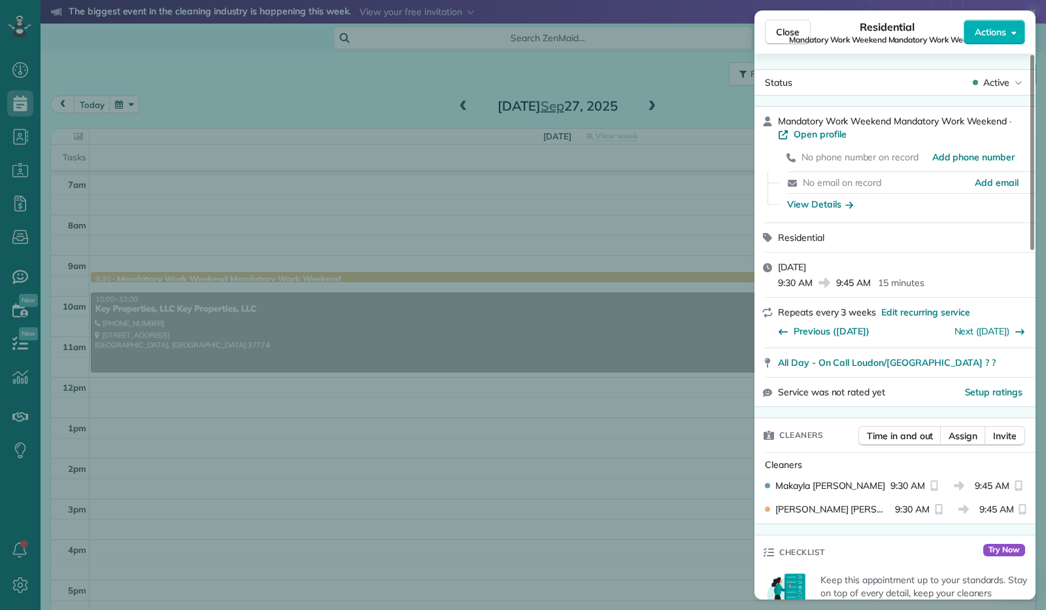
click at [789, 37] on span "Mandatory Work Weekend Mandatory Work Weekend" at bounding box center [887, 40] width 196 height 10
drag, startPoint x: 781, startPoint y: 31, endPoint x: 774, endPoint y: 26, distance: 8.4
click at [781, 31] on span "Close" at bounding box center [788, 32] width 24 height 13
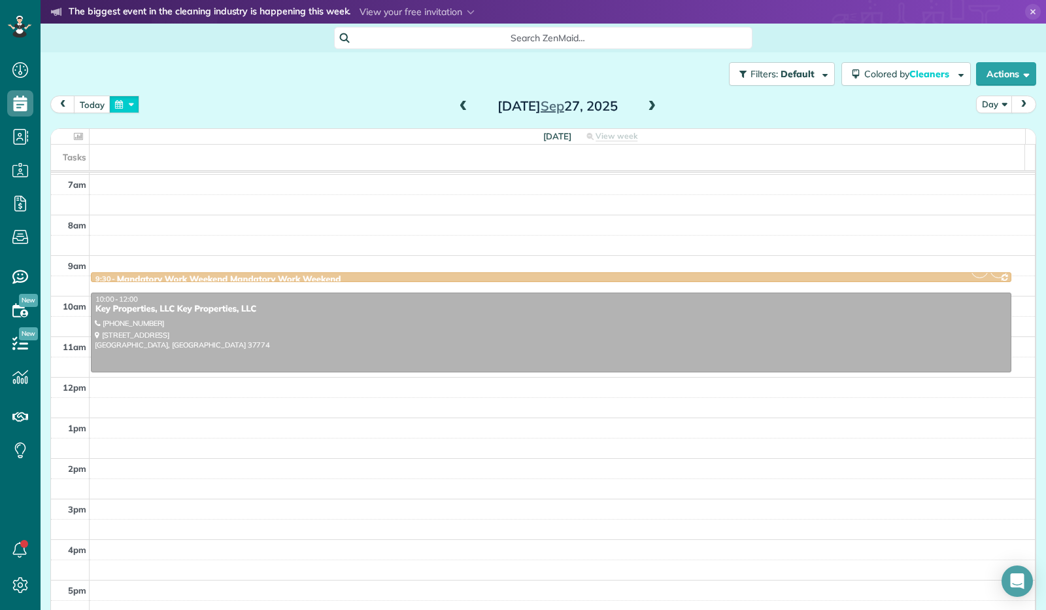
click at [135, 103] on button "button" at bounding box center [124, 104] width 30 height 18
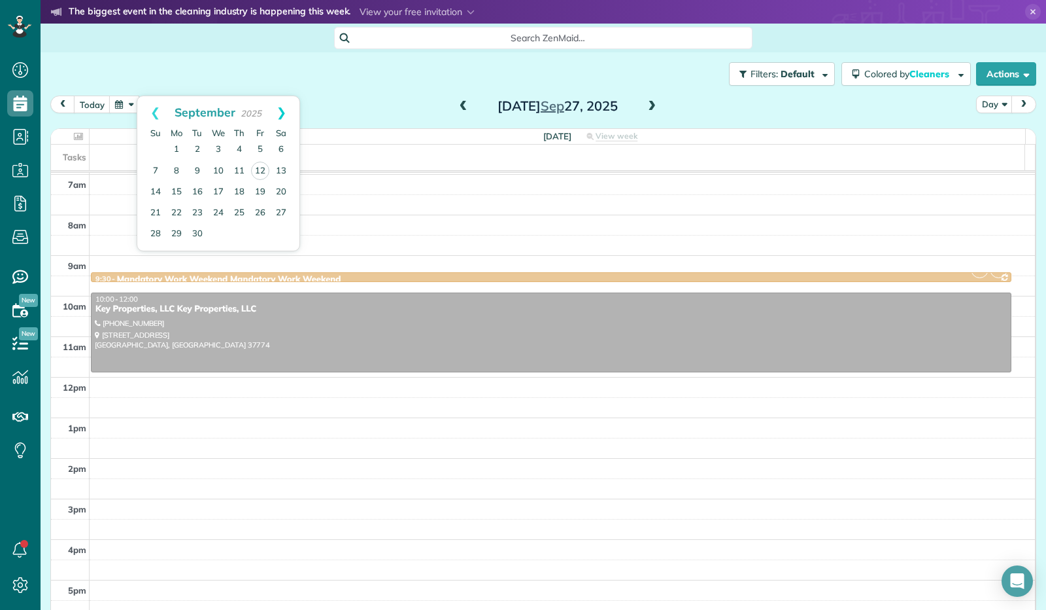
click at [281, 109] on link "Next" at bounding box center [282, 112] width 36 height 33
click at [283, 148] on link "4" at bounding box center [281, 149] width 21 height 21
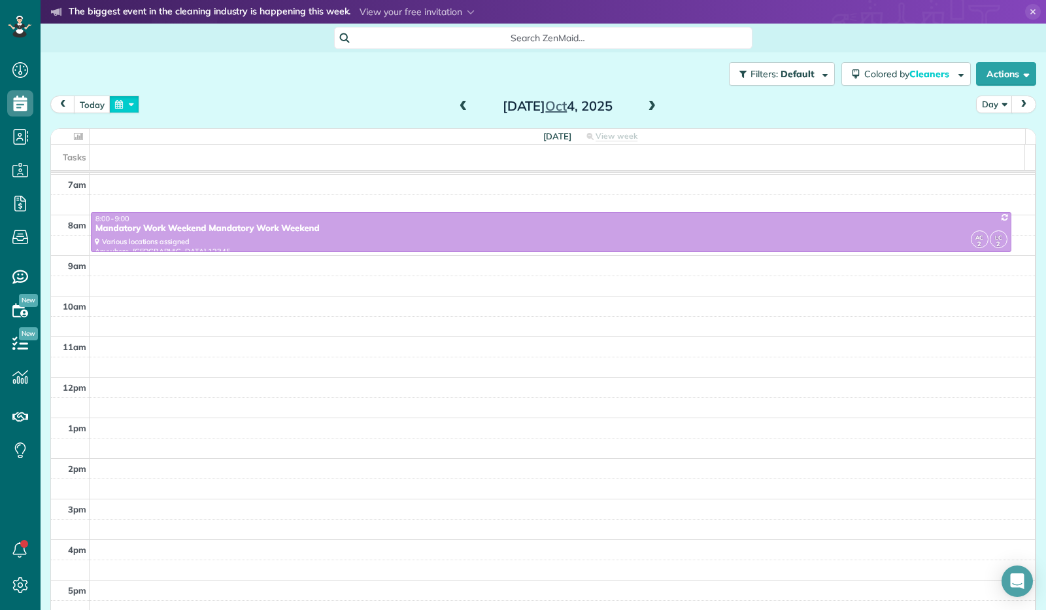
click at [116, 103] on button "button" at bounding box center [124, 104] width 30 height 18
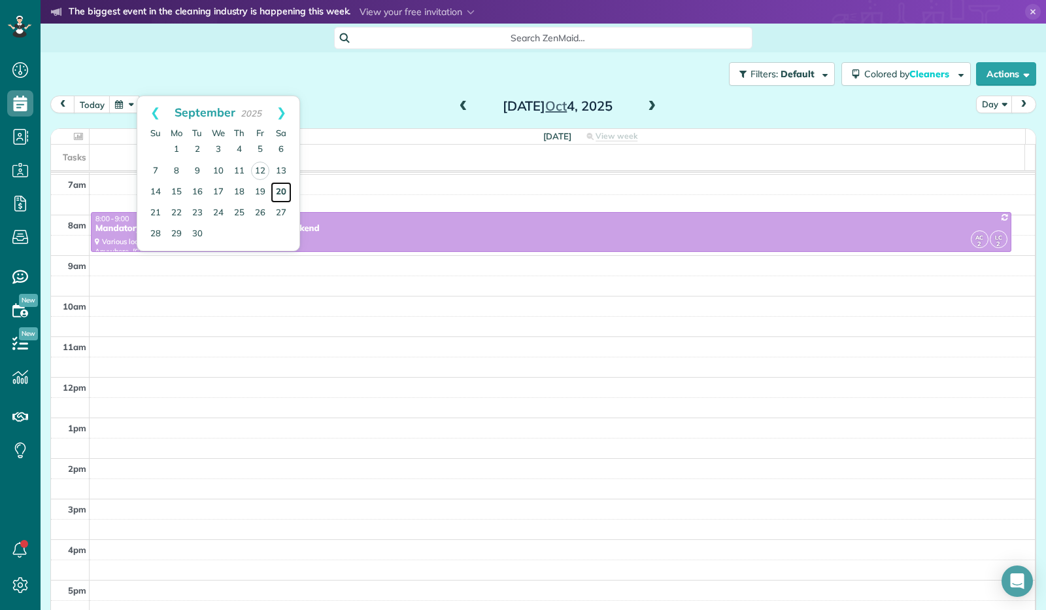
click at [282, 187] on link "20" at bounding box center [281, 192] width 21 height 21
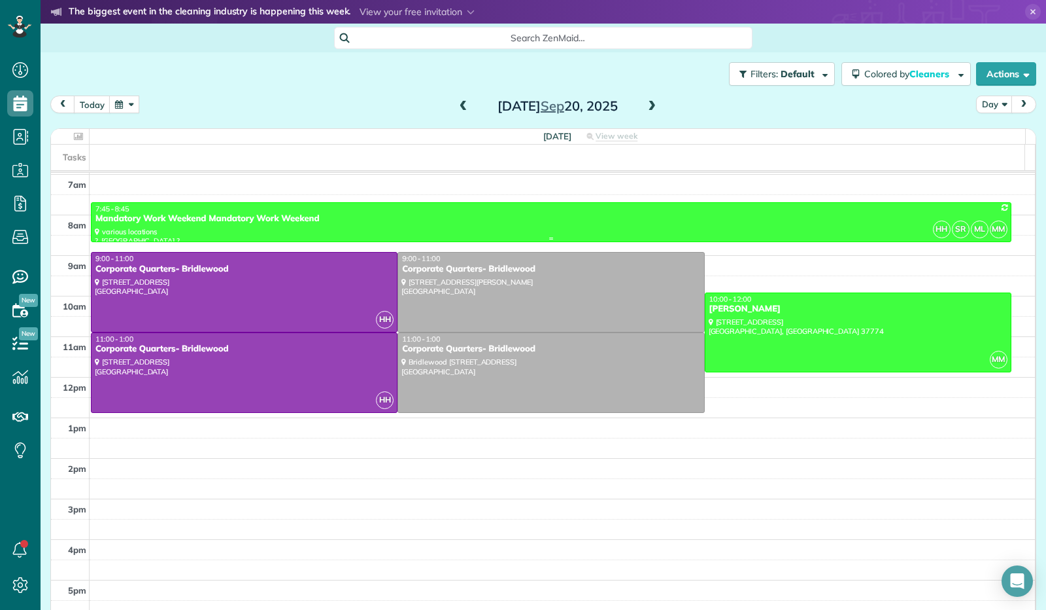
click at [292, 209] on div "7:45 - 8:45" at bounding box center [551, 208] width 913 height 9
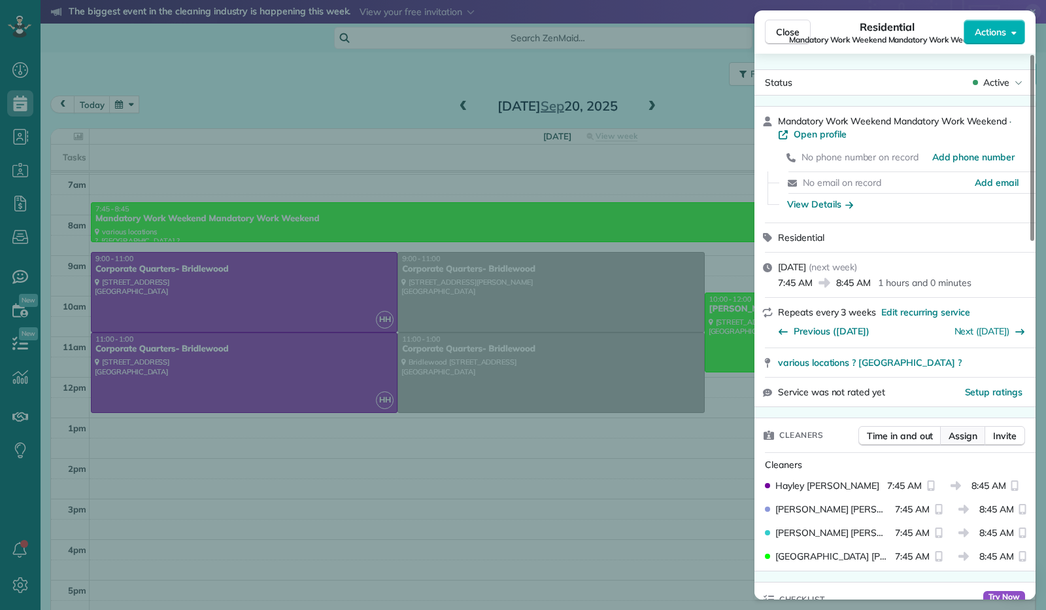
click at [959, 440] on span "Assign" at bounding box center [963, 435] width 29 height 13
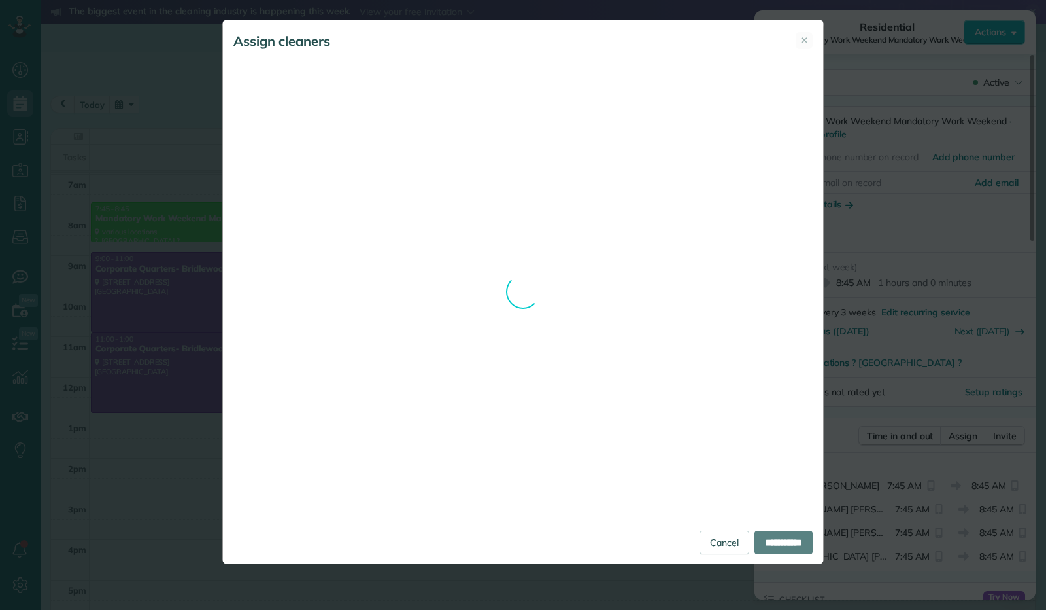
click at [701, 543] on div "Assign cleaners ✕ Cleaning for Corporate Quarters- Bridlewood [DATE] 11:00 AM t…" at bounding box center [523, 292] width 602 height 544
click at [719, 545] on div "Assign cleaners ✕ Cleaning for Corporate Quarters- Bridlewood [DATE] 11:00 AM t…" at bounding box center [523, 292] width 602 height 544
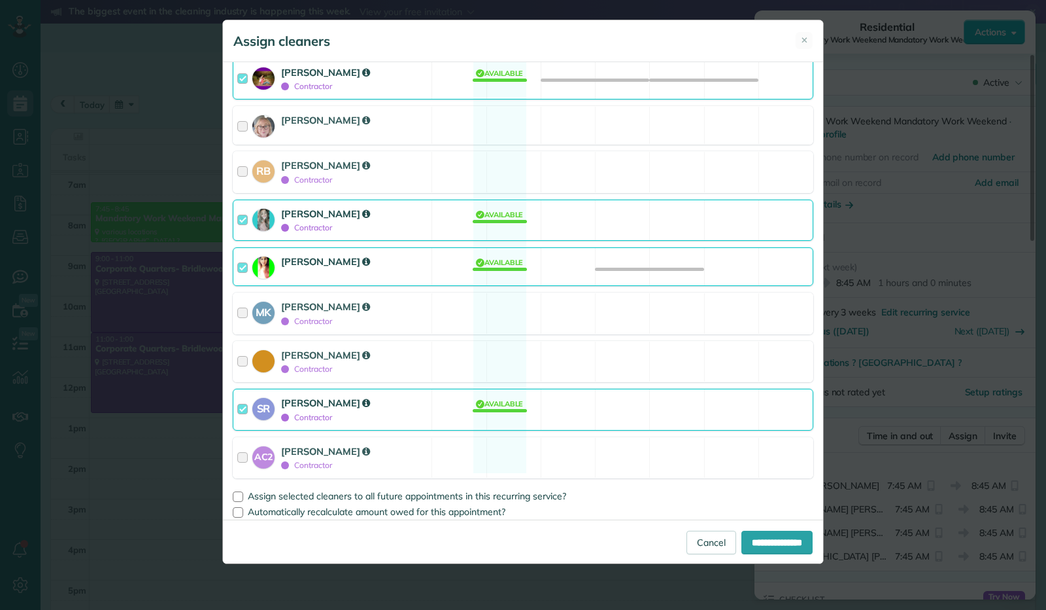
scroll to position [247, 0]
click at [239, 398] on div at bounding box center [244, 407] width 15 height 27
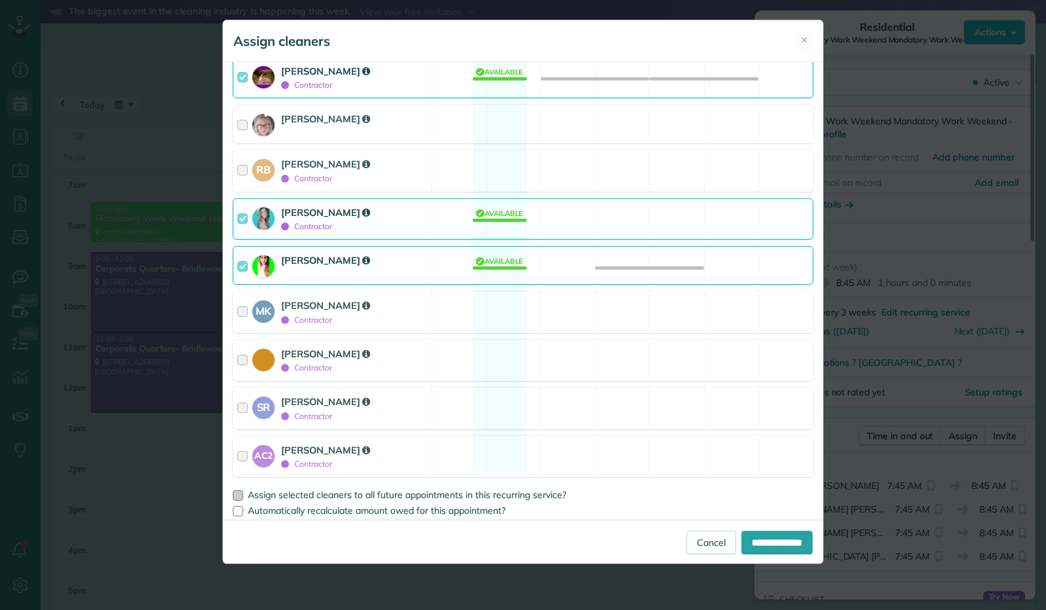
click at [239, 491] on div at bounding box center [238, 495] width 10 height 10
click at [763, 538] on input "**********" at bounding box center [777, 542] width 71 height 24
type input "**********"
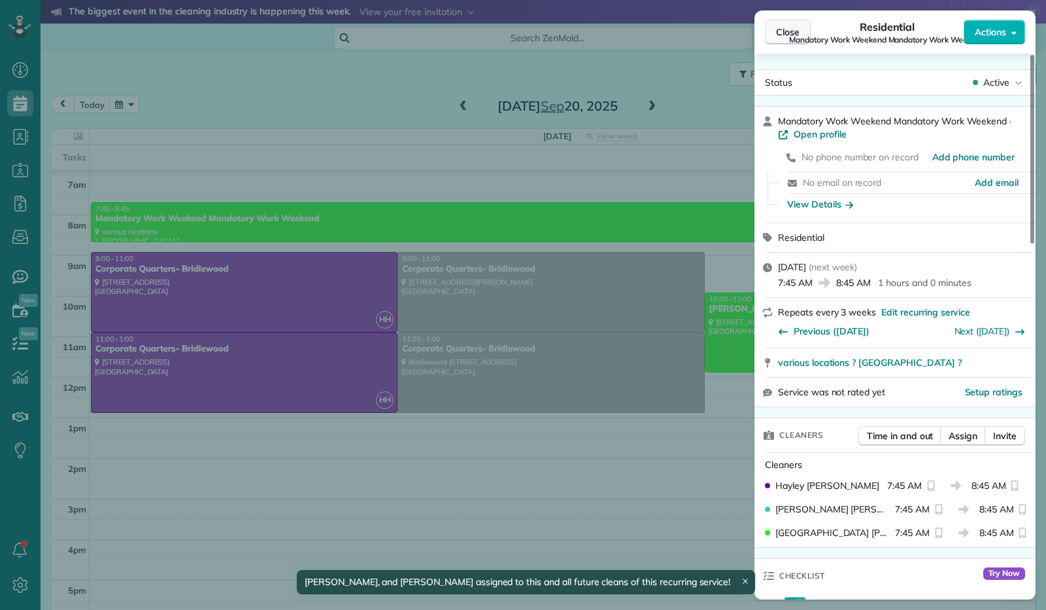
click at [787, 26] on span "Close" at bounding box center [788, 32] width 24 height 13
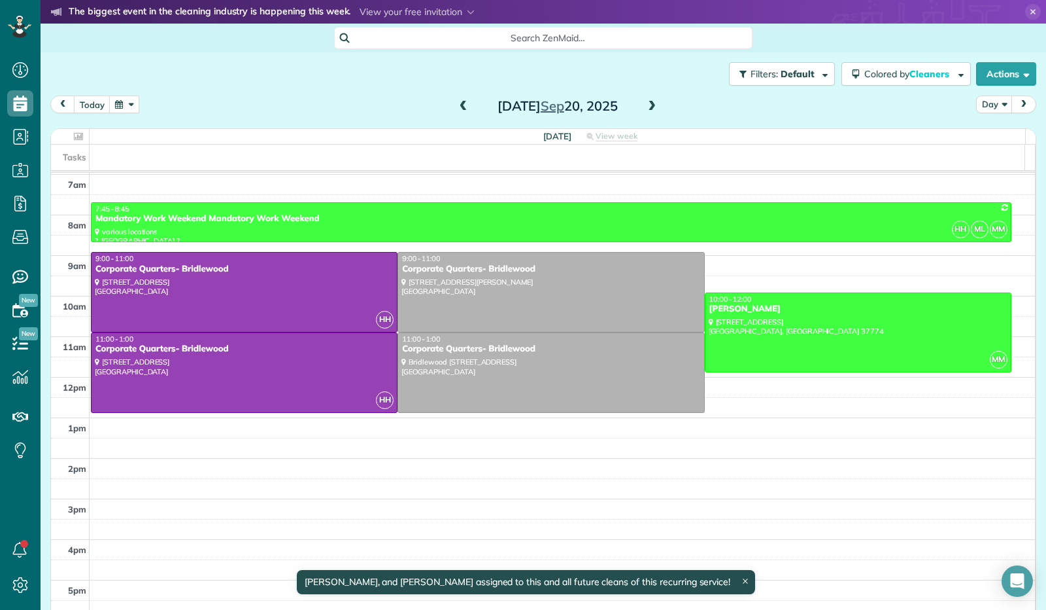
click at [648, 109] on span at bounding box center [652, 107] width 14 height 12
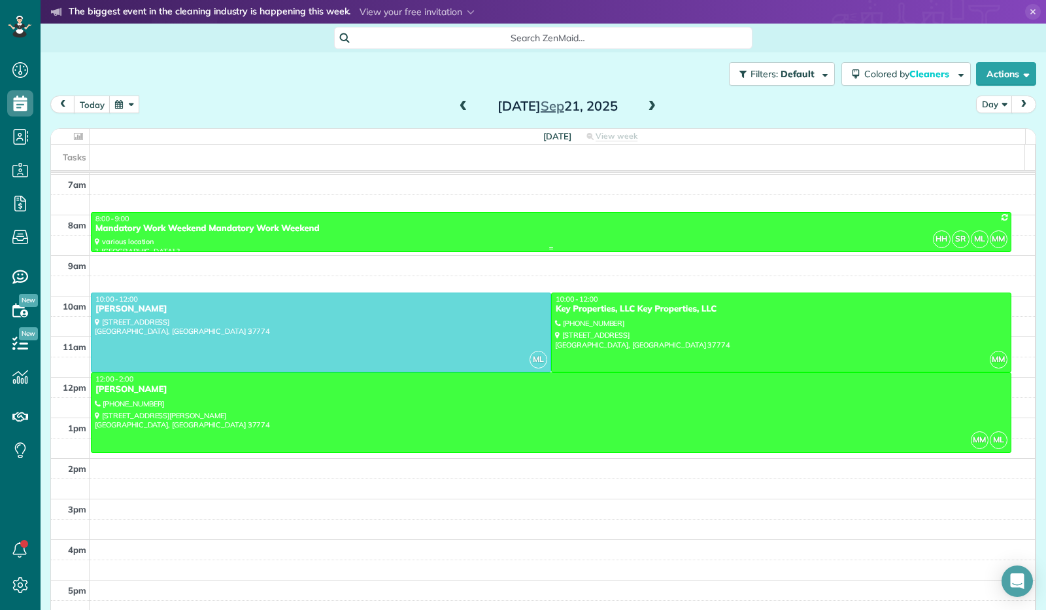
click at [623, 230] on div "Mandatory Work Weekend Mandatory Work Weekend" at bounding box center [551, 228] width 913 height 11
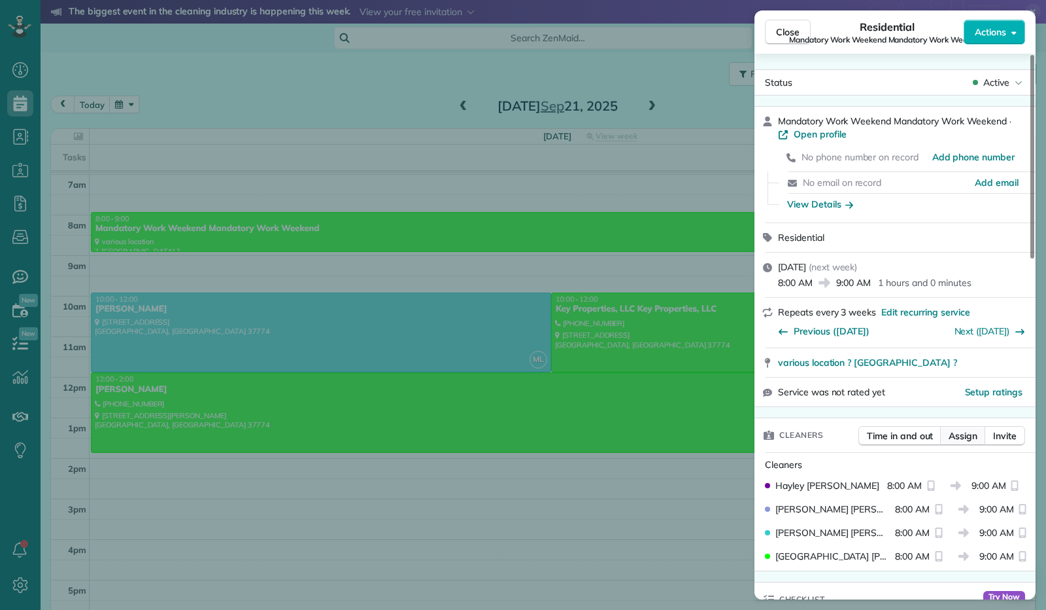
click at [961, 441] on span "Assign" at bounding box center [963, 435] width 29 height 13
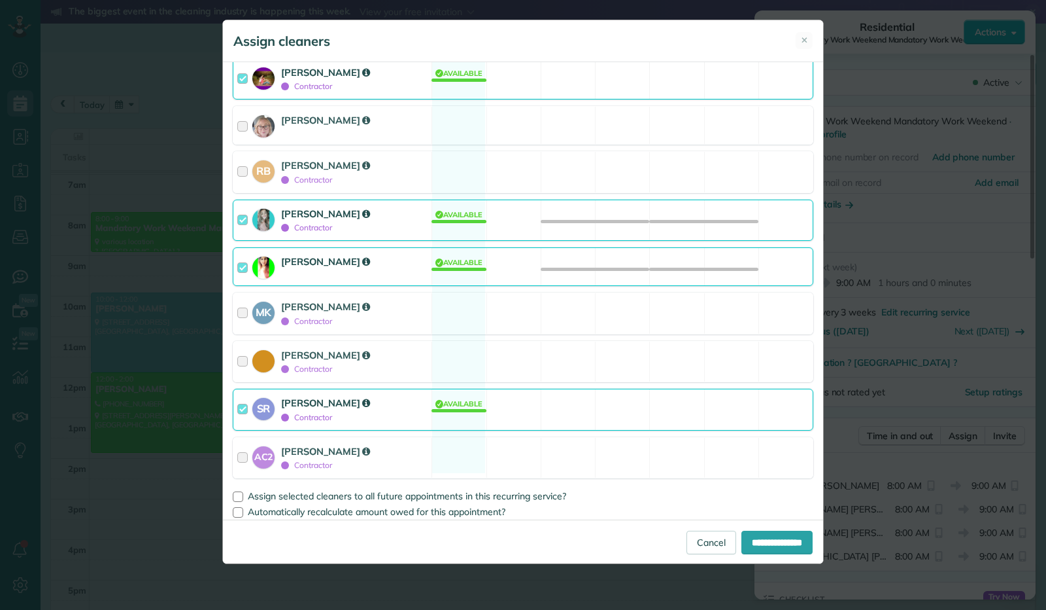
scroll to position [247, 0]
click at [245, 404] on div at bounding box center [244, 407] width 15 height 27
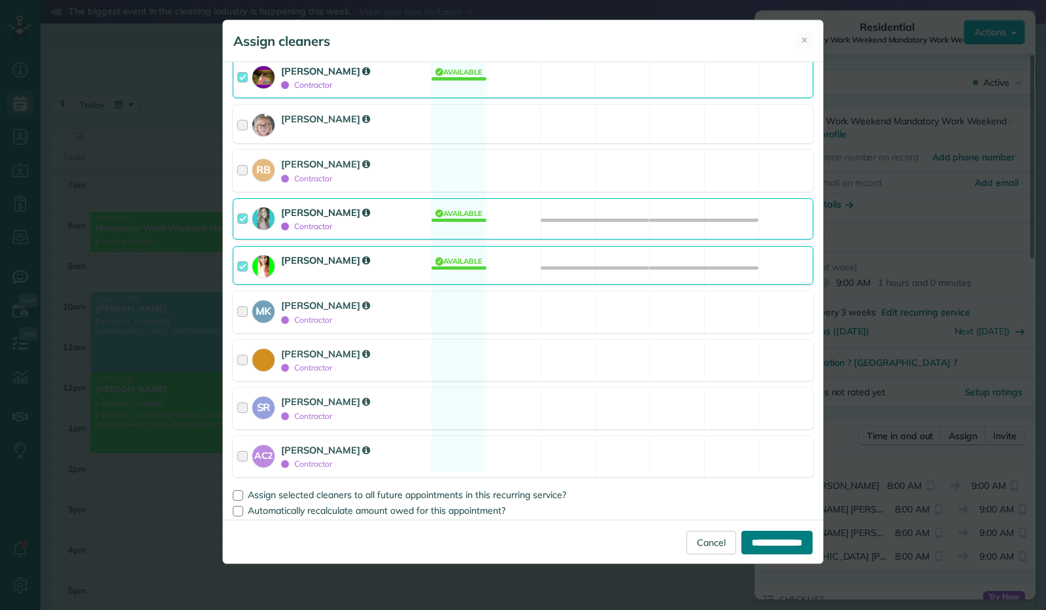
click at [763, 539] on input "**********" at bounding box center [777, 542] width 71 height 24
type input "**********"
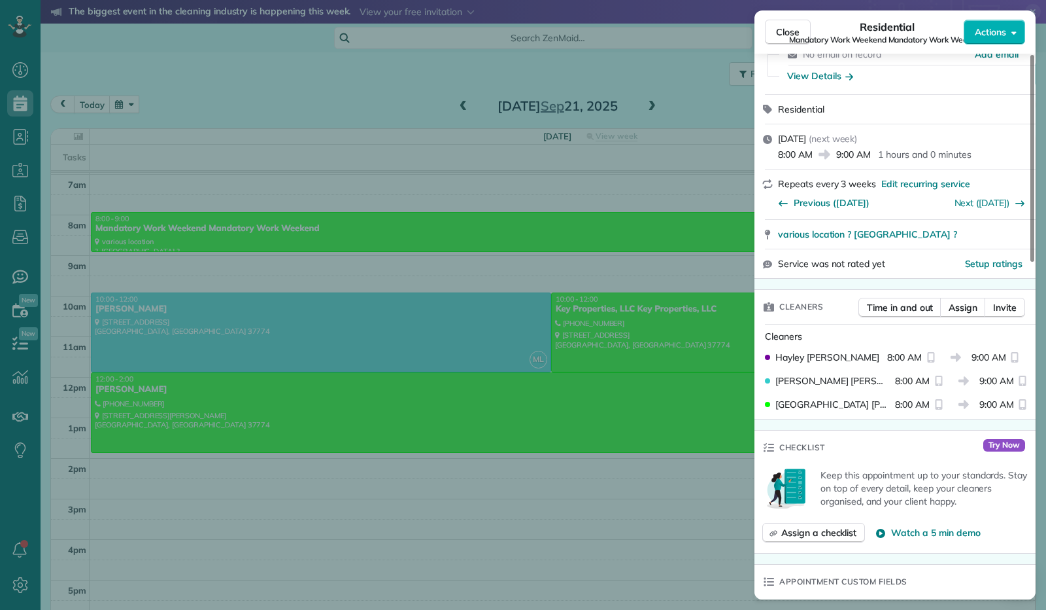
scroll to position [131, 0]
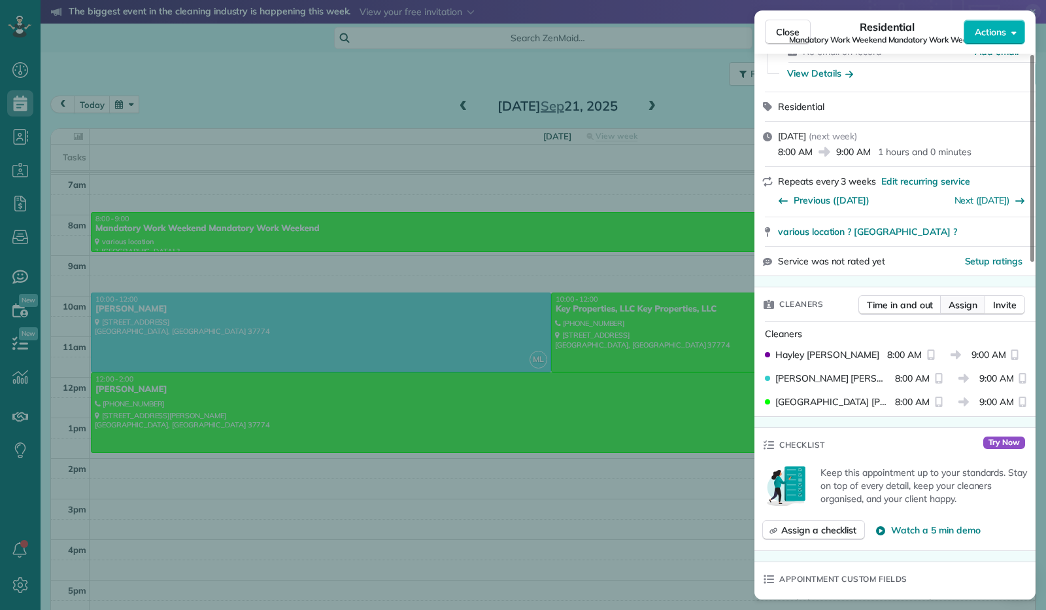
click at [960, 306] on span "Assign" at bounding box center [963, 304] width 29 height 13
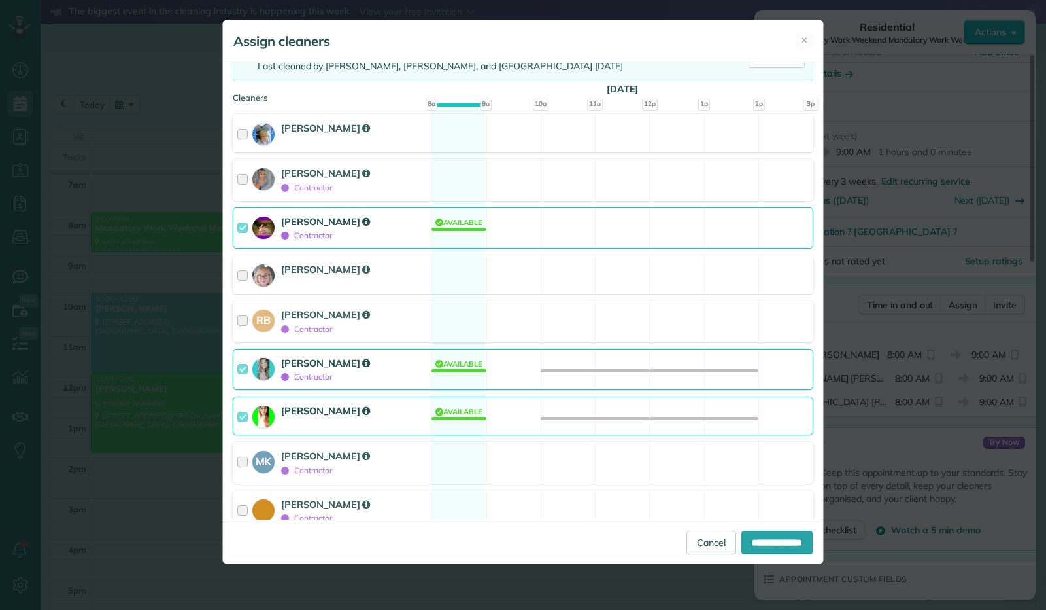
scroll to position [247, 0]
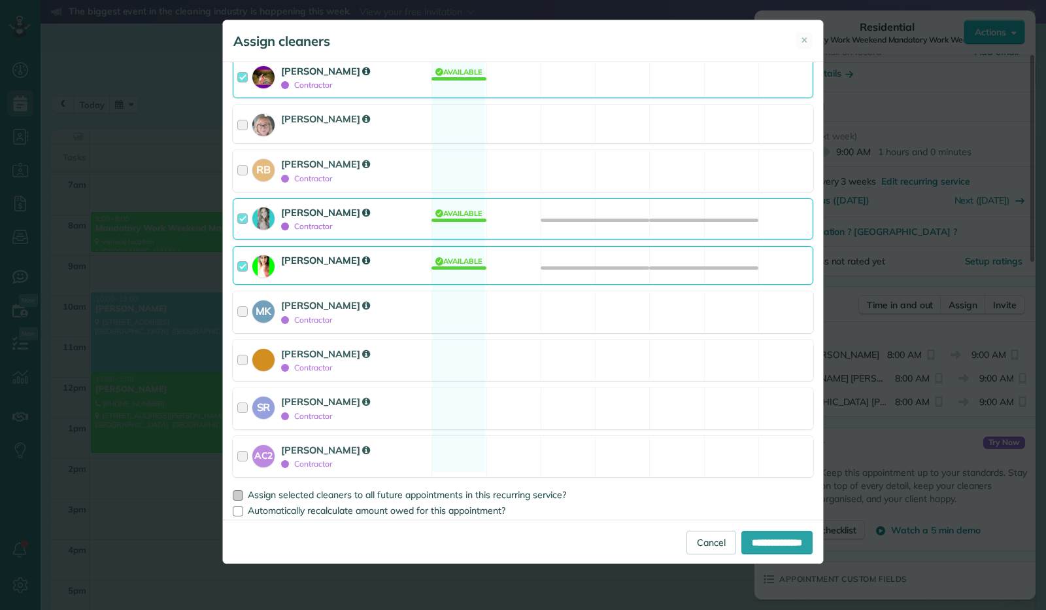
click at [233, 490] on div at bounding box center [238, 495] width 10 height 10
click at [755, 547] on input "**********" at bounding box center [777, 542] width 71 height 24
type input "**********"
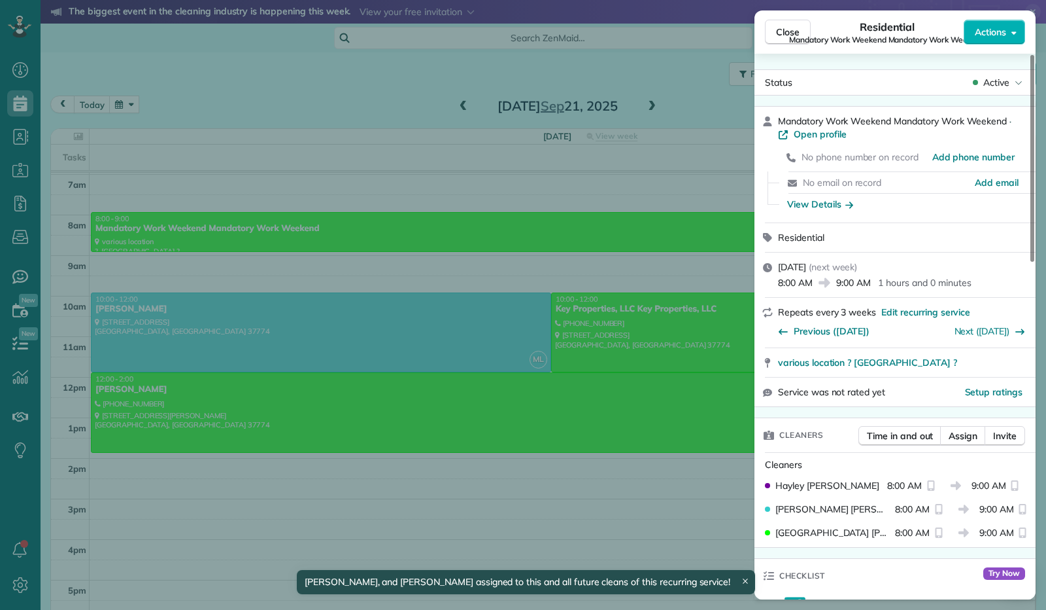
click at [795, 37] on span "Mandatory Work Weekend Mandatory Work Weekend" at bounding box center [887, 40] width 196 height 10
click at [777, 26] on span "Close" at bounding box center [788, 32] width 24 height 13
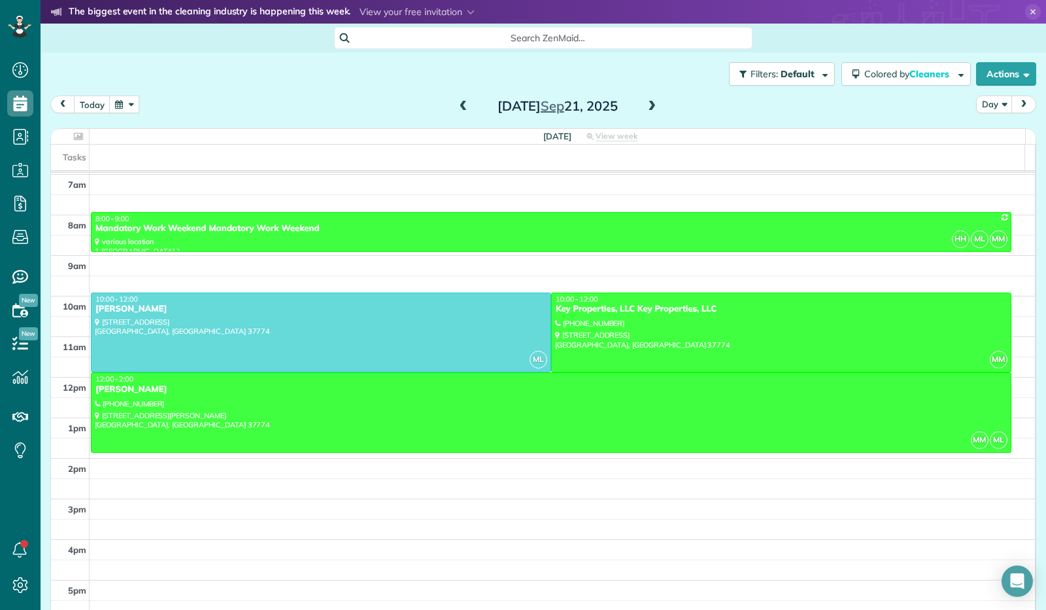
click at [131, 102] on button "button" at bounding box center [124, 104] width 30 height 18
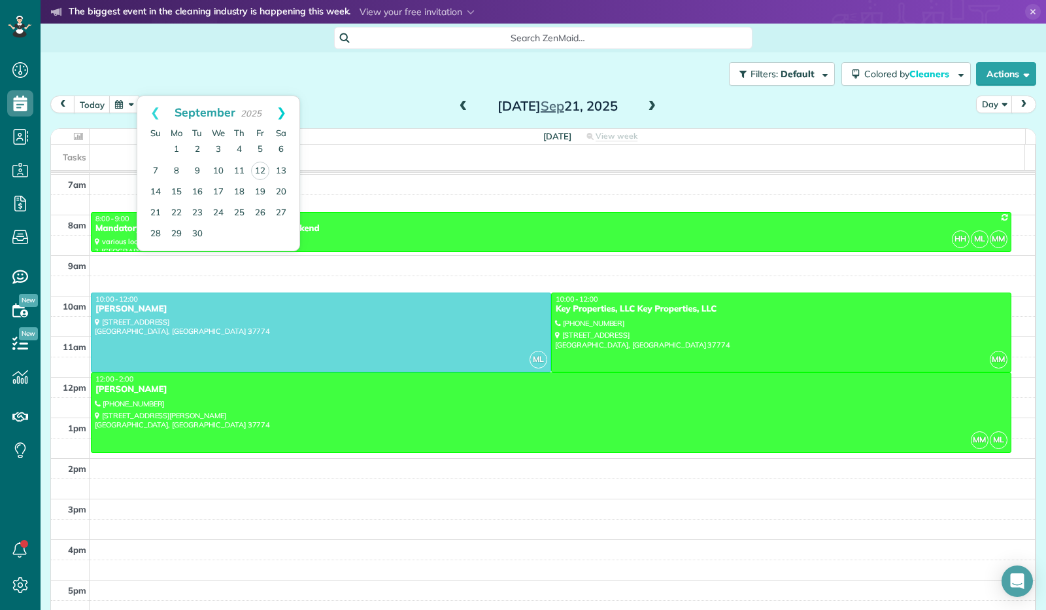
click at [283, 105] on link "Next" at bounding box center [282, 112] width 36 height 33
click at [277, 149] on link "4" at bounding box center [281, 149] width 21 height 21
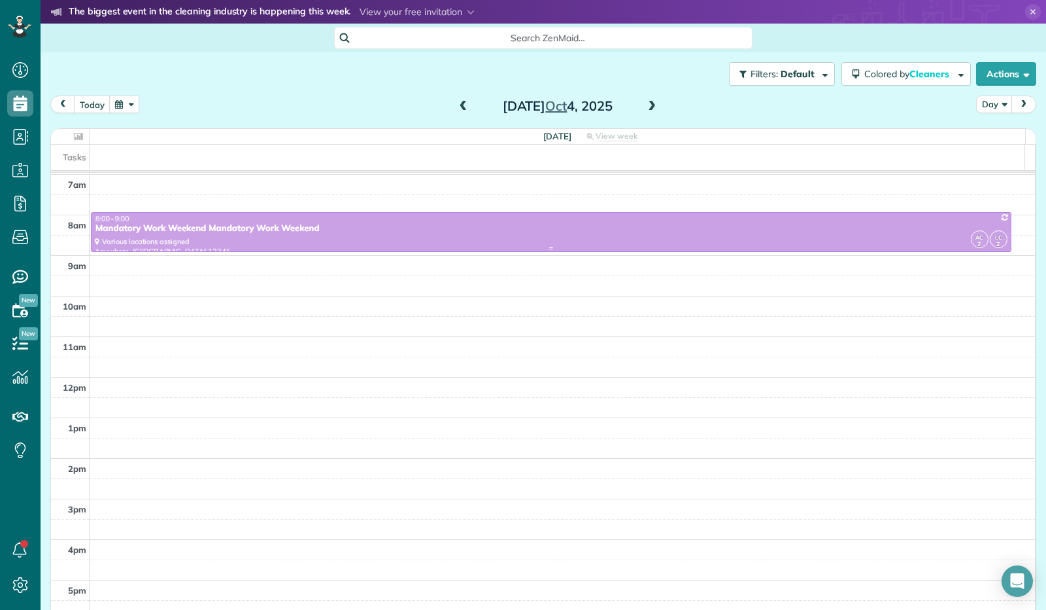
click at [435, 227] on div "Mandatory Work Weekend Mandatory Work Weekend" at bounding box center [551, 228] width 913 height 11
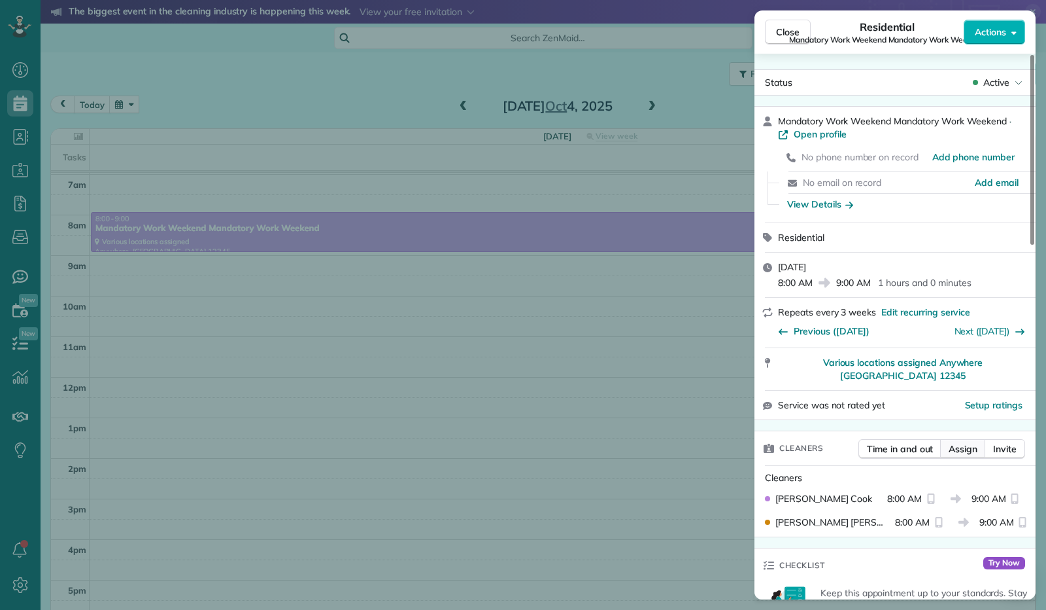
click at [958, 442] on span "Assign" at bounding box center [963, 448] width 29 height 13
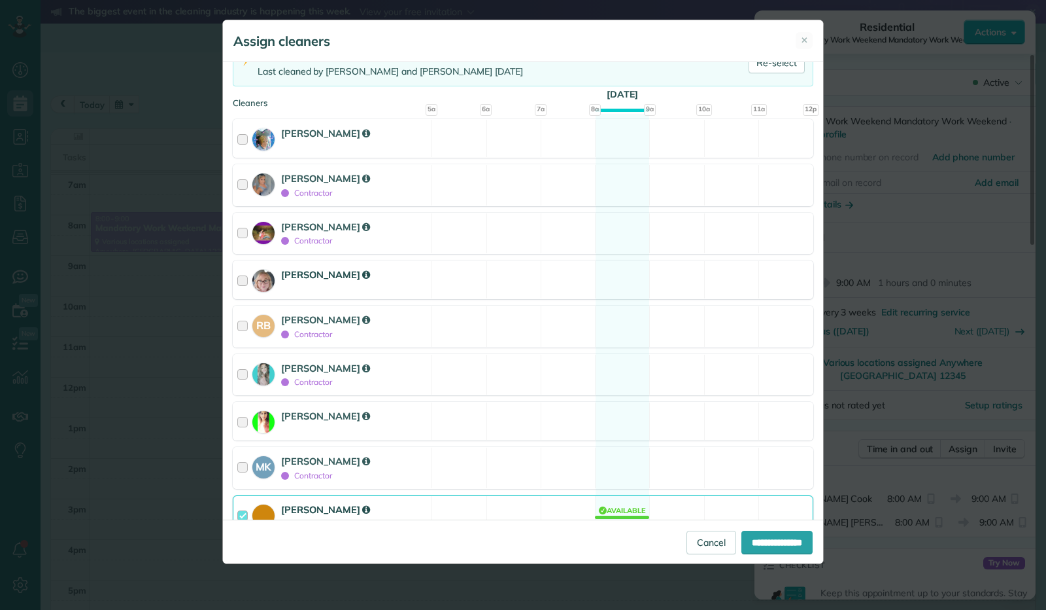
scroll to position [247, 0]
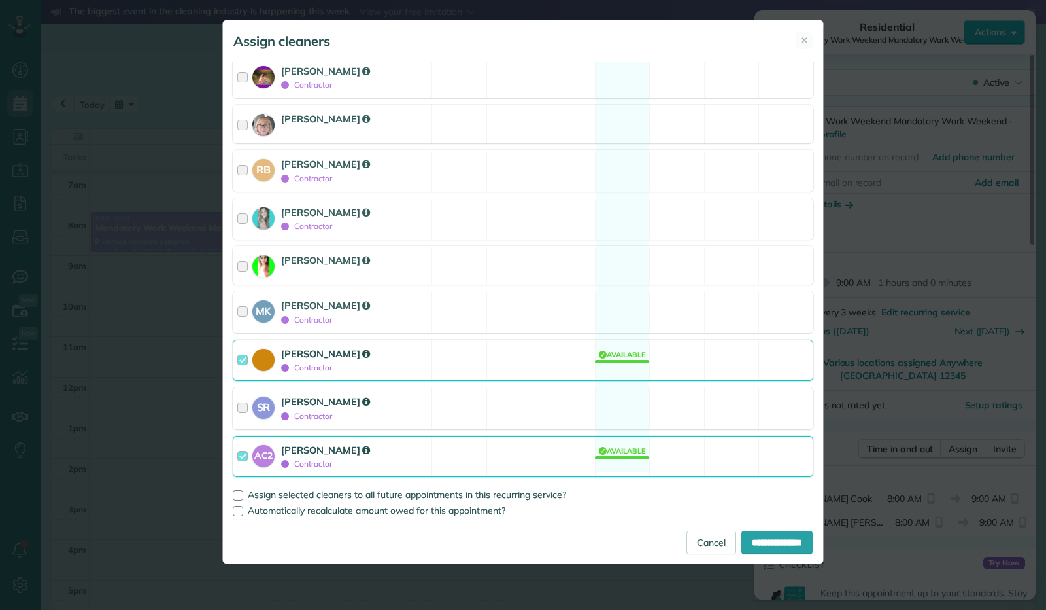
click at [243, 401] on div at bounding box center [244, 407] width 15 height 27
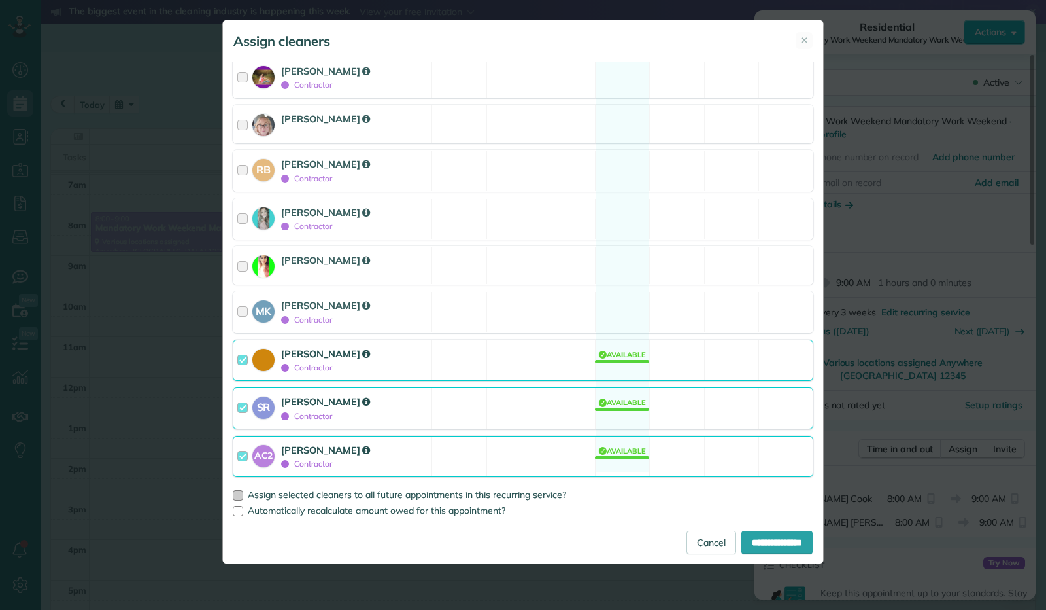
click at [241, 491] on div at bounding box center [238, 495] width 10 height 10
click at [745, 540] on input "**********" at bounding box center [777, 542] width 71 height 24
type input "**********"
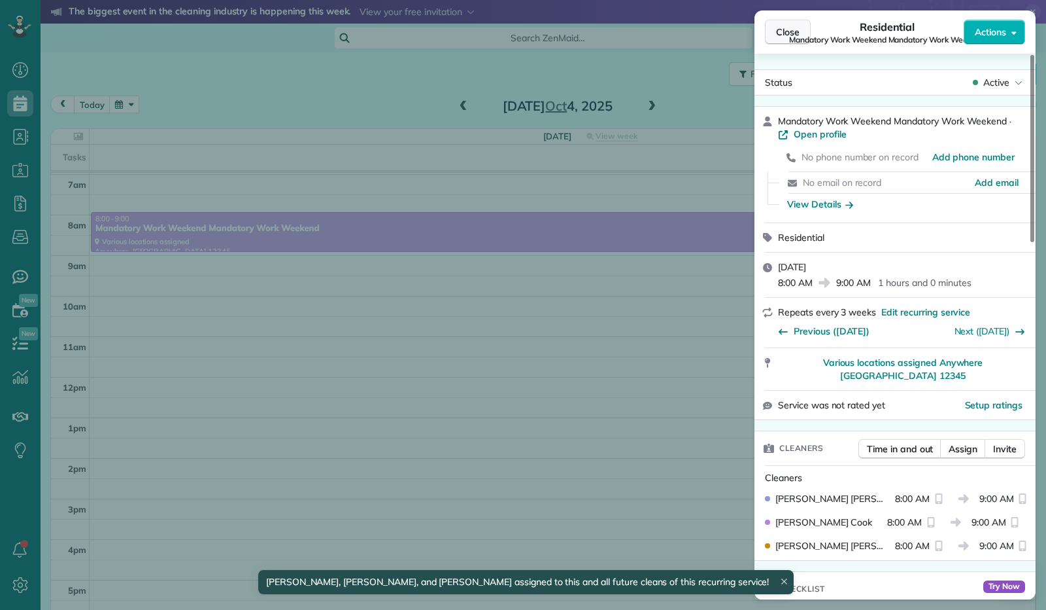
click at [794, 31] on span "Close" at bounding box center [788, 32] width 24 height 13
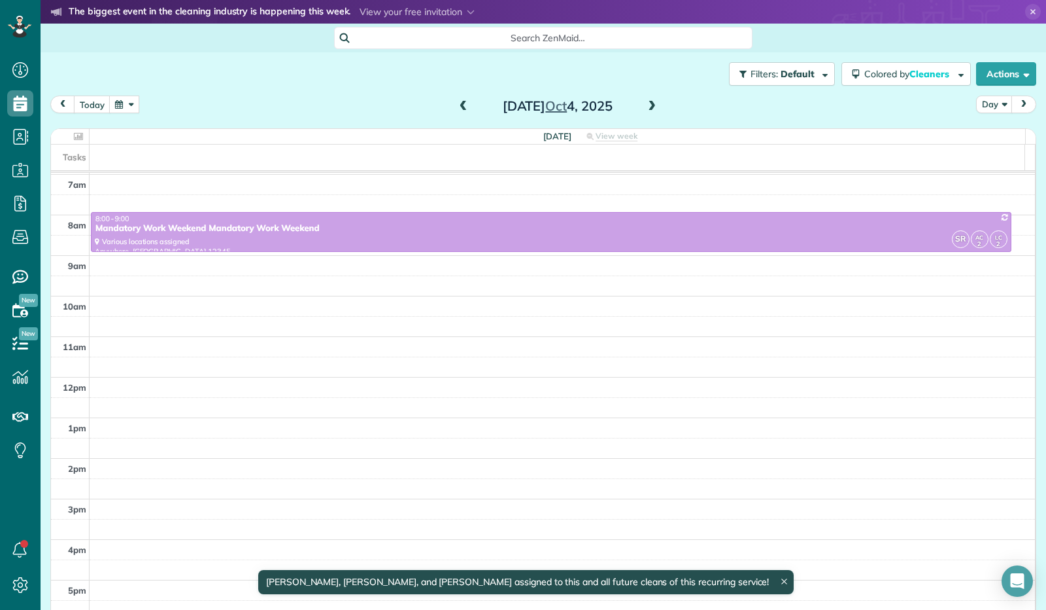
click at [647, 108] on span at bounding box center [652, 107] width 14 height 12
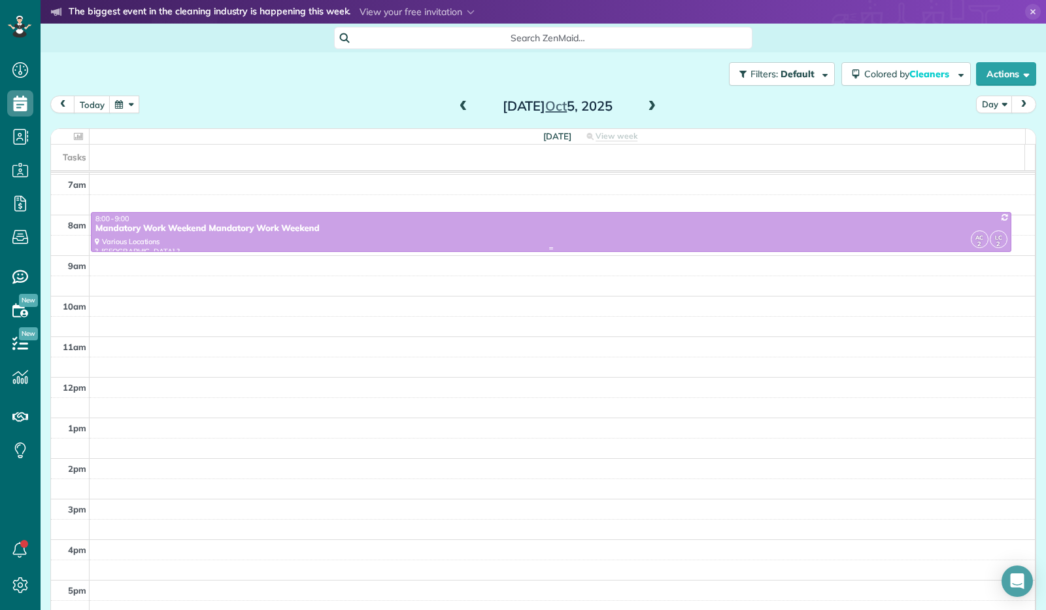
click at [774, 233] on div "Mandatory Work Weekend Mandatory Work Weekend" at bounding box center [551, 228] width 913 height 11
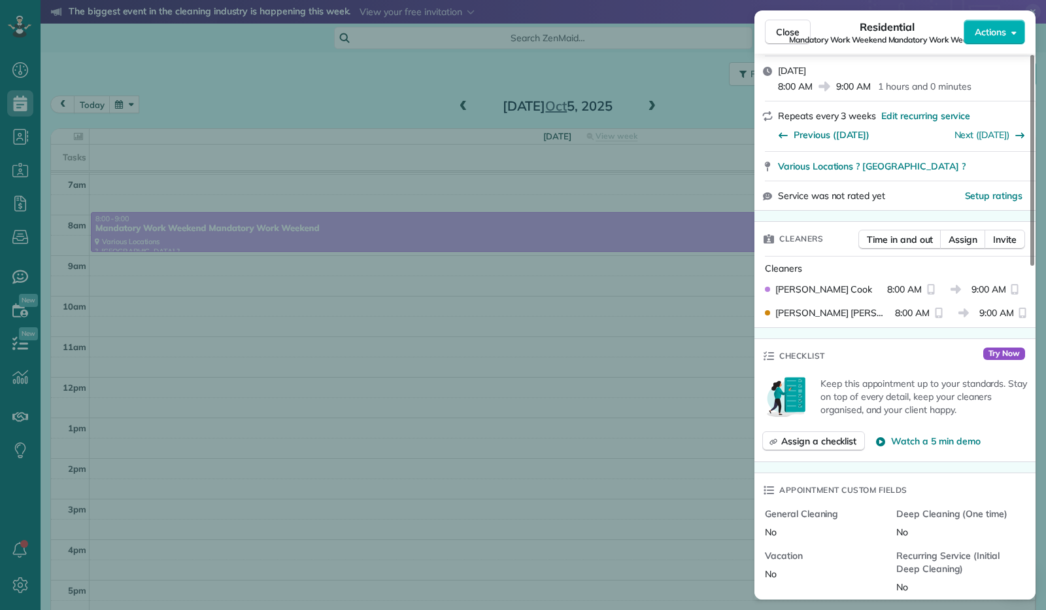
scroll to position [65, 0]
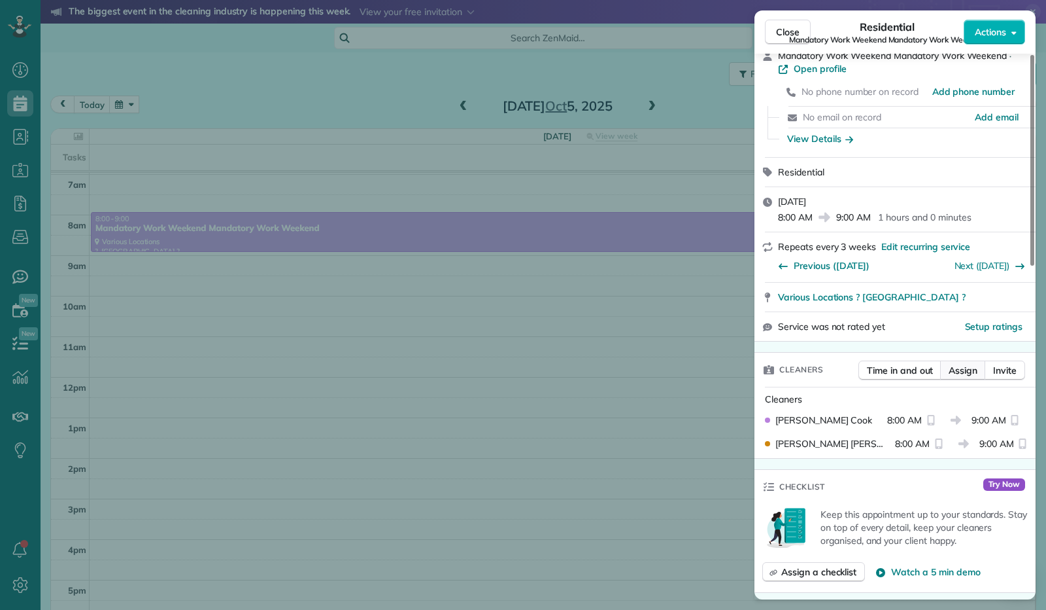
click at [960, 364] on span "Assign" at bounding box center [963, 370] width 29 height 13
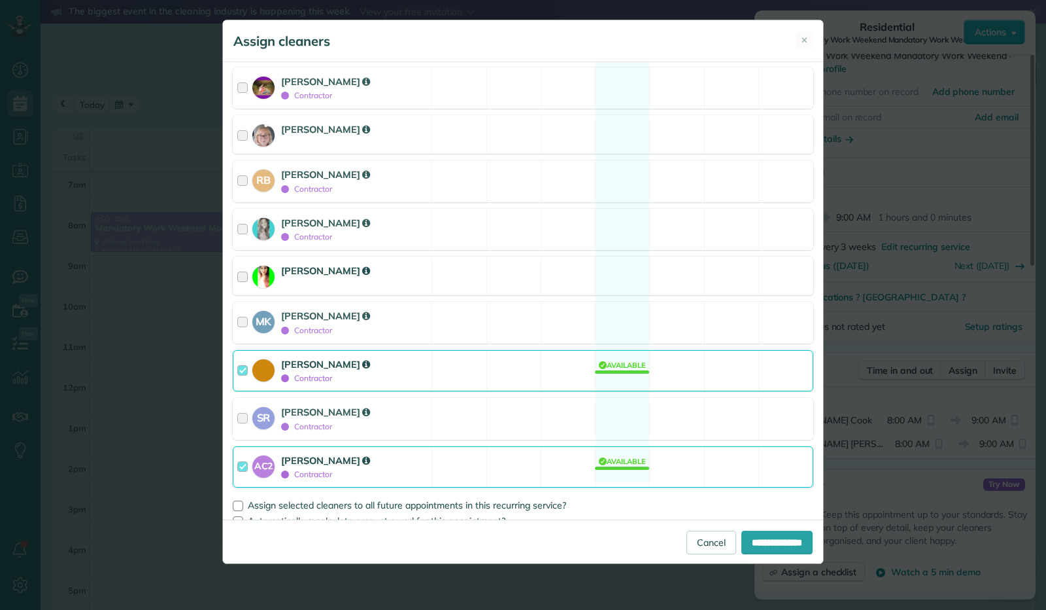
scroll to position [247, 0]
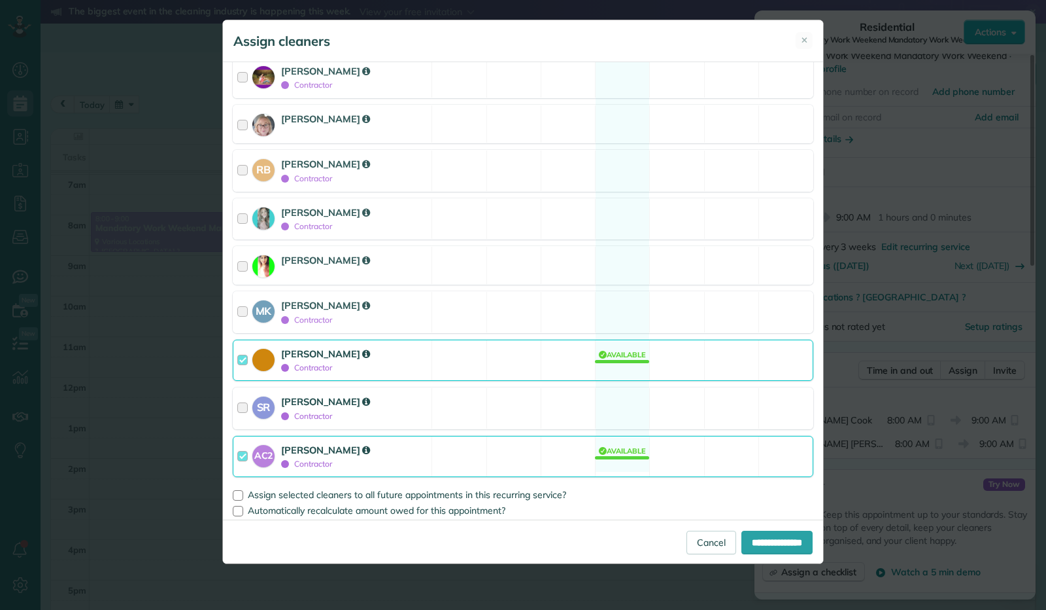
click at [246, 401] on div at bounding box center [244, 407] width 15 height 27
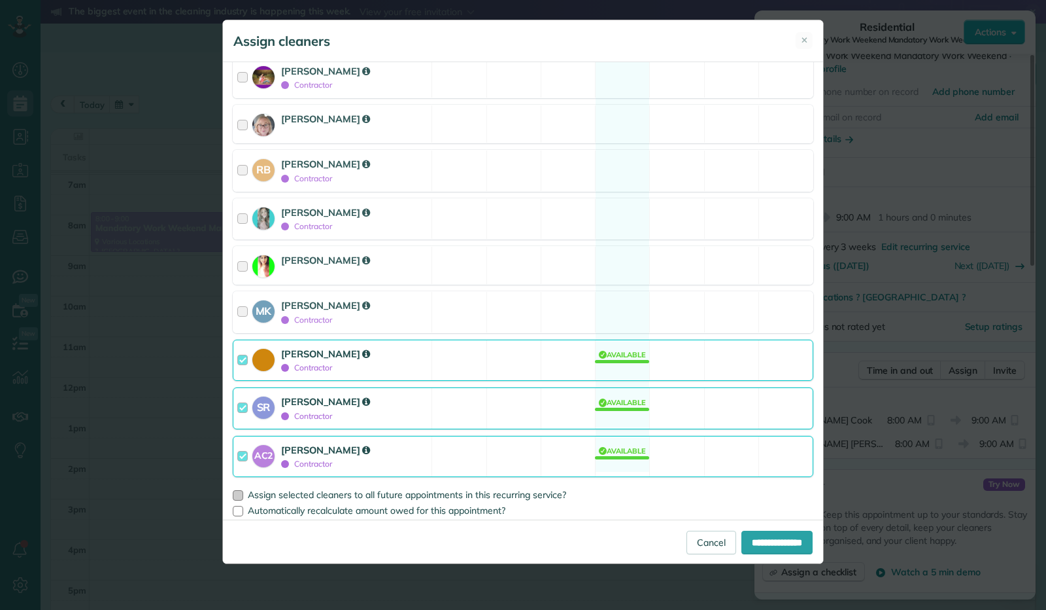
click at [237, 490] on div at bounding box center [238, 495] width 10 height 10
click at [785, 541] on input "**********" at bounding box center [777, 542] width 71 height 24
type input "**********"
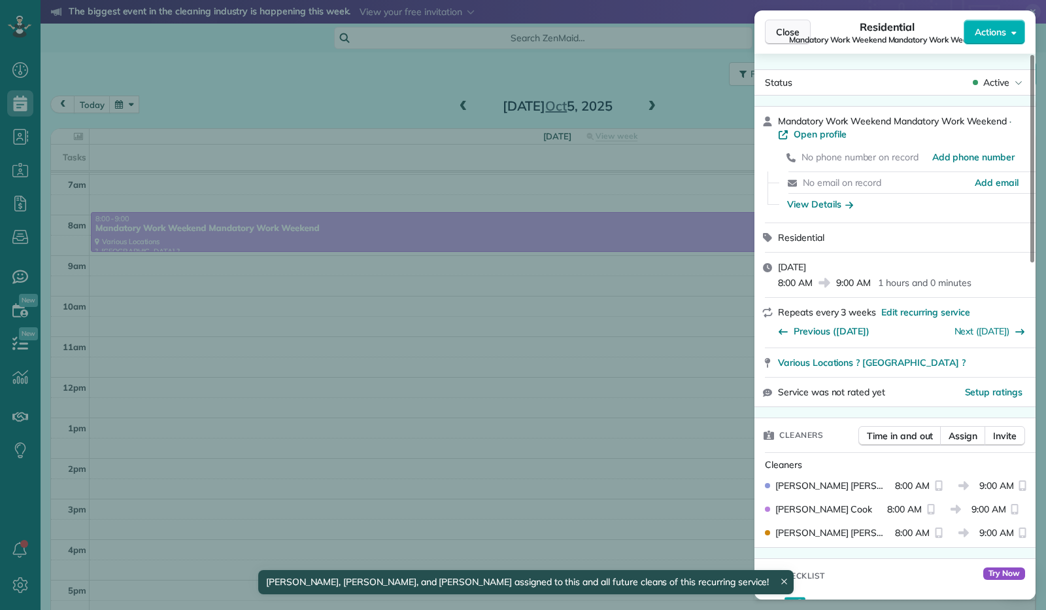
click at [781, 29] on span "Close" at bounding box center [788, 32] width 24 height 13
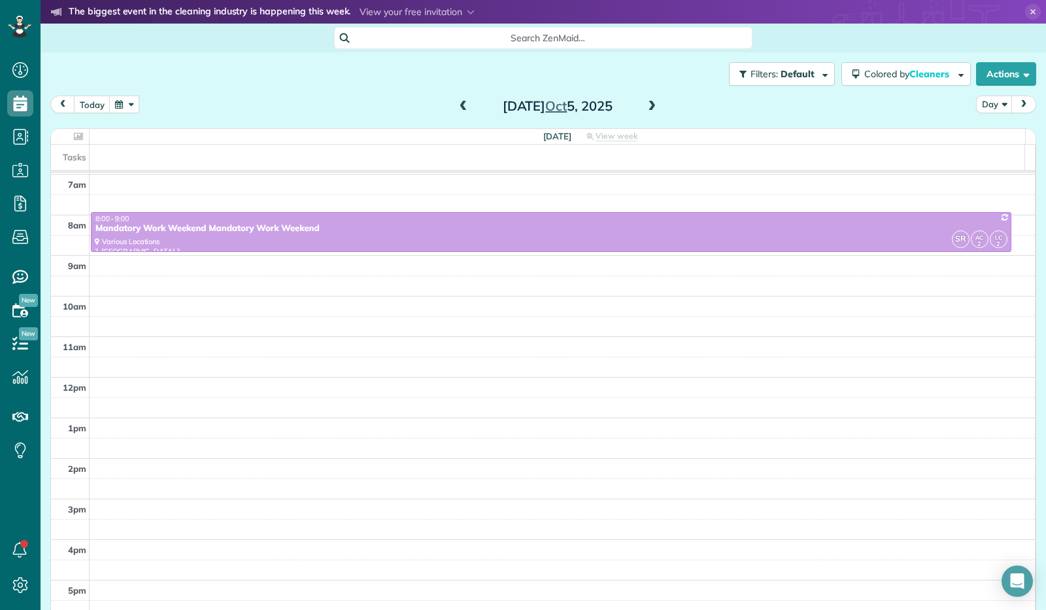
click at [123, 104] on button "button" at bounding box center [124, 104] width 30 height 18
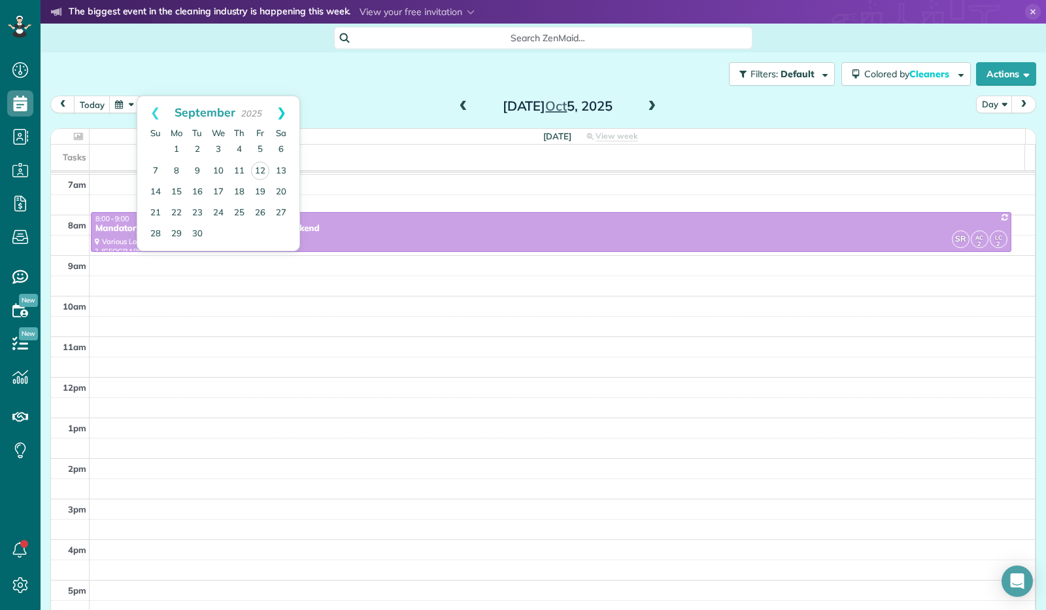
click at [290, 112] on link "Next" at bounding box center [282, 112] width 36 height 33
click at [284, 213] on link "25" at bounding box center [281, 212] width 21 height 21
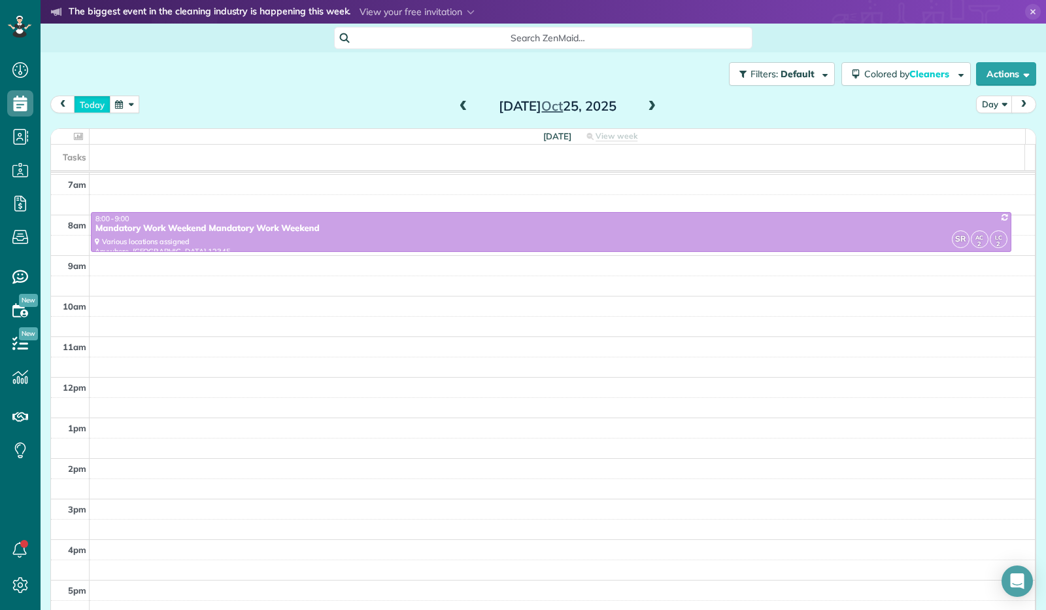
click at [97, 102] on button "today" at bounding box center [92, 104] width 37 height 18
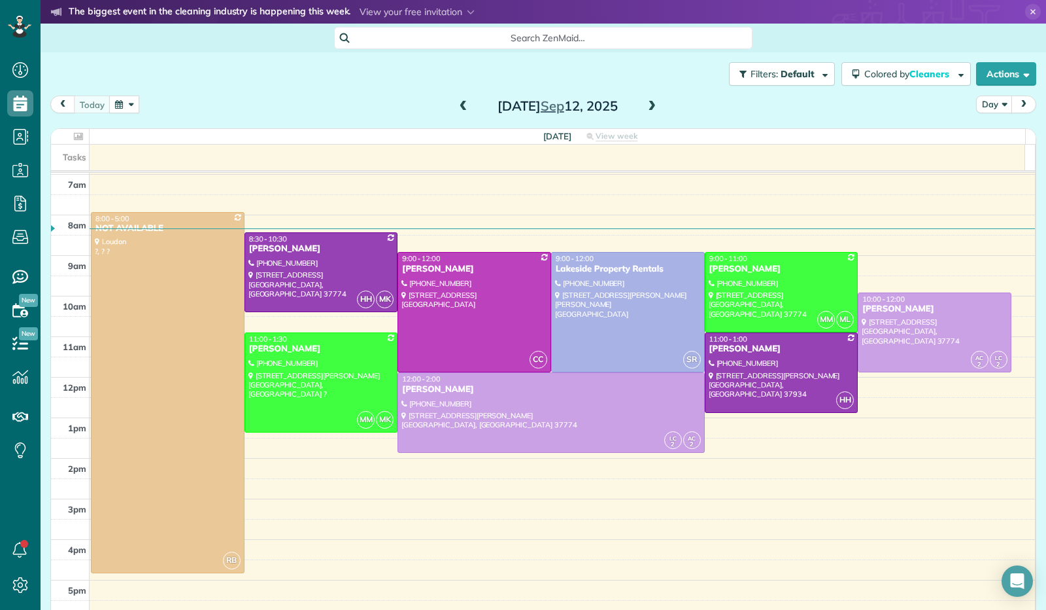
click at [126, 101] on button "button" at bounding box center [124, 104] width 30 height 18
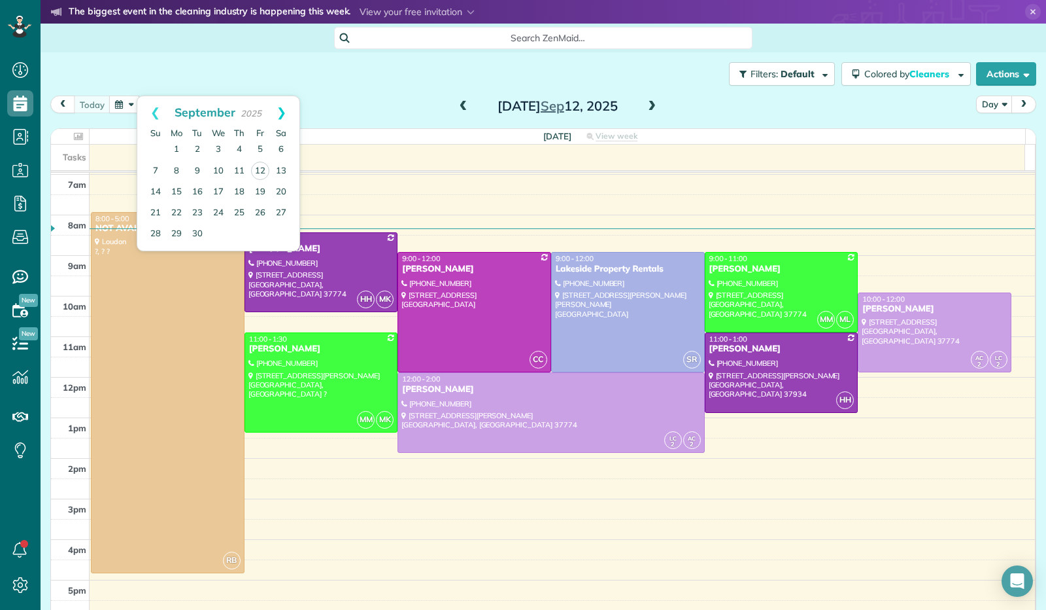
click at [280, 109] on link "Next" at bounding box center [282, 112] width 36 height 33
click at [203, 190] on link "14" at bounding box center [197, 191] width 21 height 21
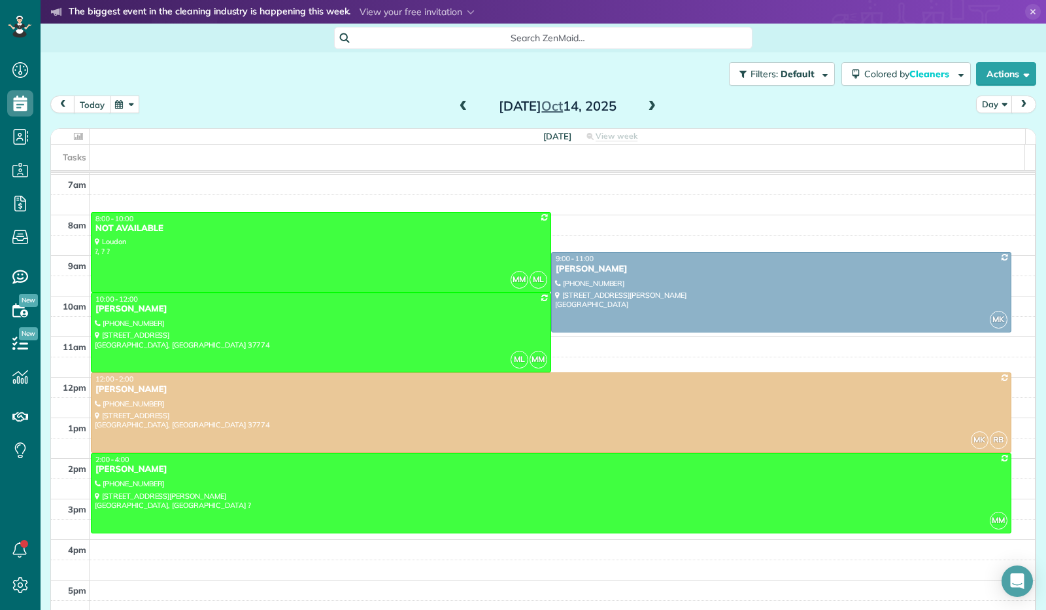
click at [93, 105] on button "today" at bounding box center [92, 104] width 37 height 18
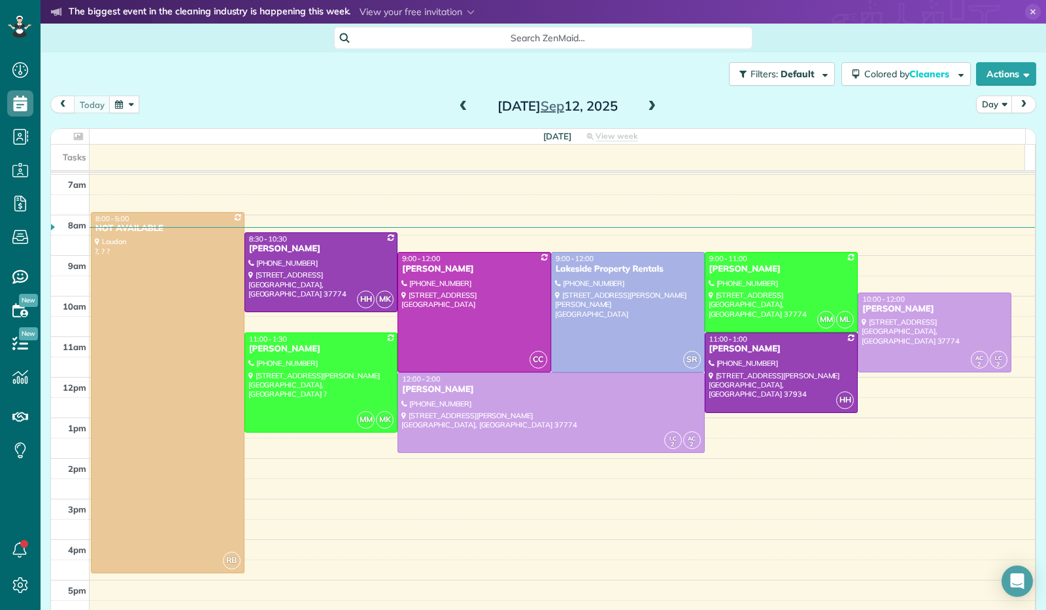
click at [132, 101] on button "button" at bounding box center [124, 104] width 30 height 18
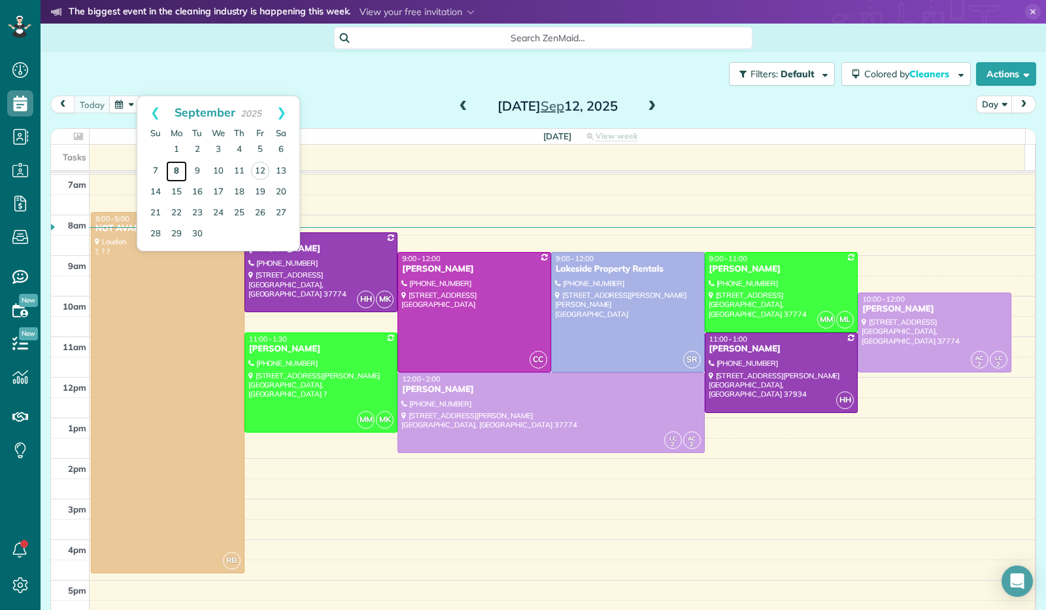
click at [174, 171] on link "8" at bounding box center [176, 171] width 21 height 21
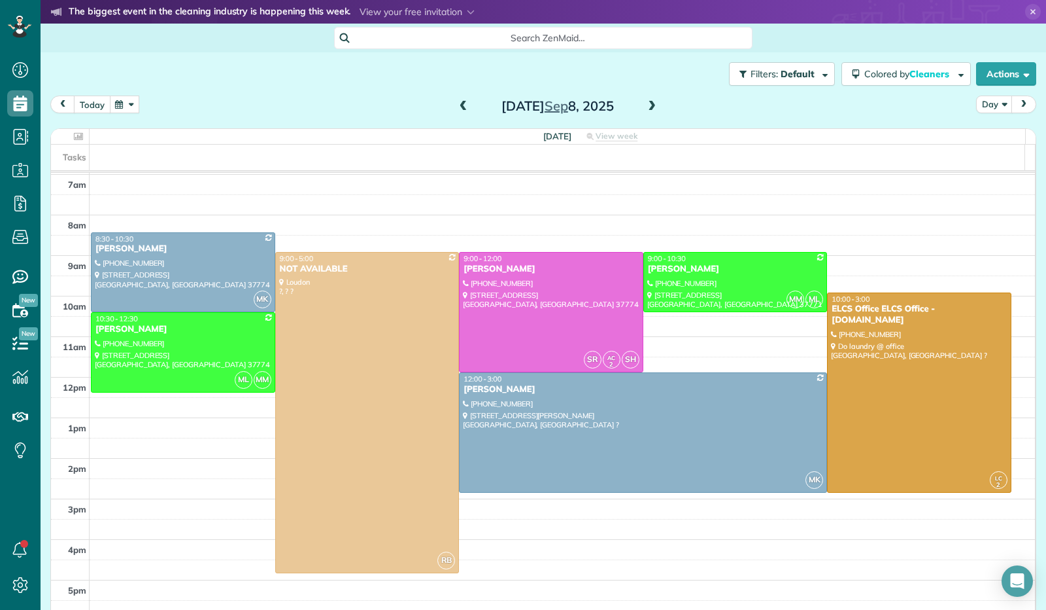
click at [86, 101] on button "today" at bounding box center [92, 104] width 37 height 18
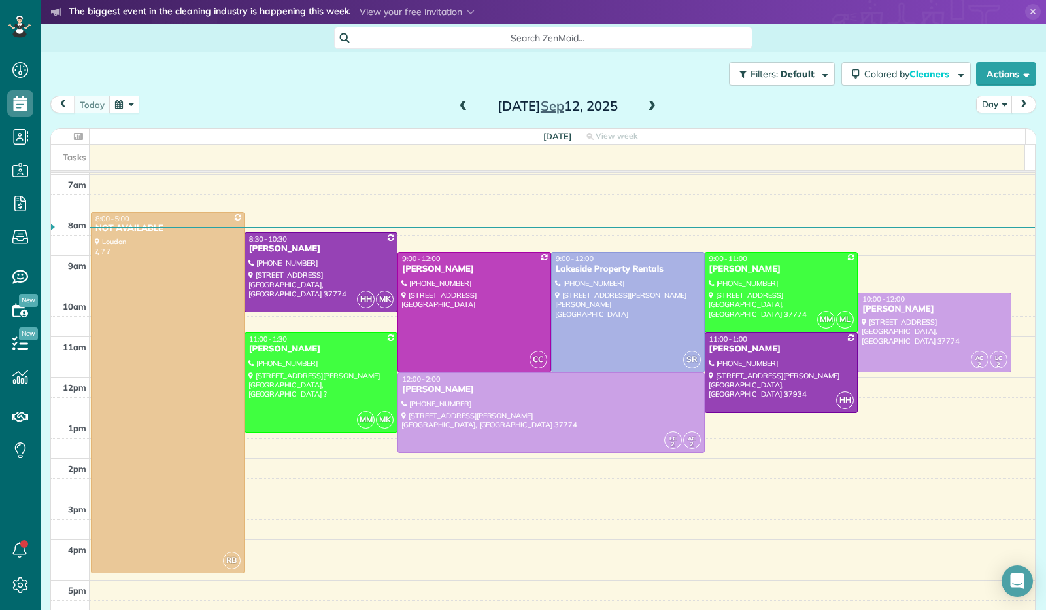
click at [460, 107] on span at bounding box center [464, 107] width 14 height 12
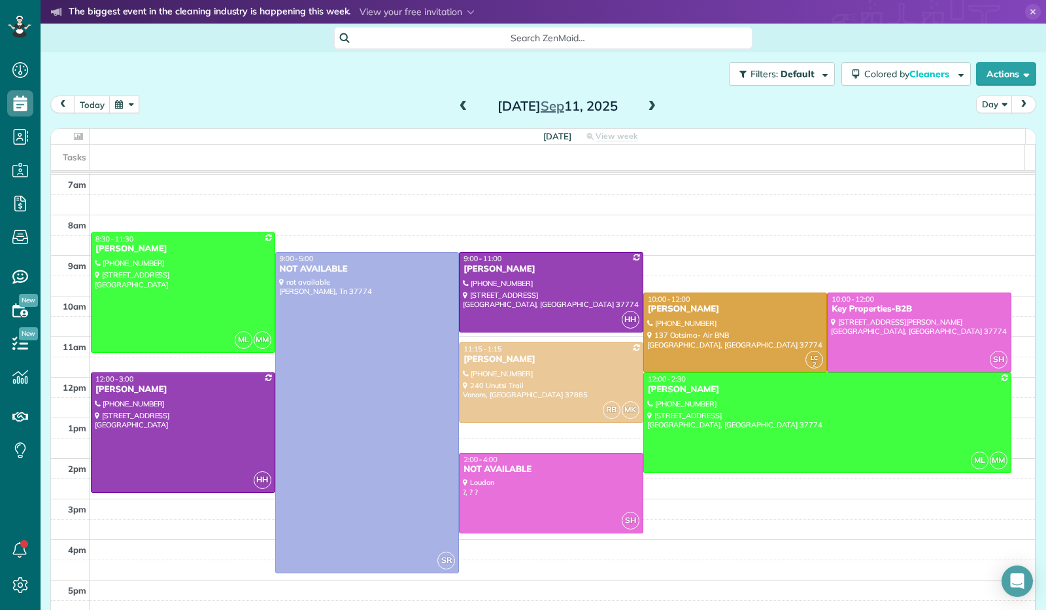
click at [646, 108] on span at bounding box center [652, 107] width 14 height 12
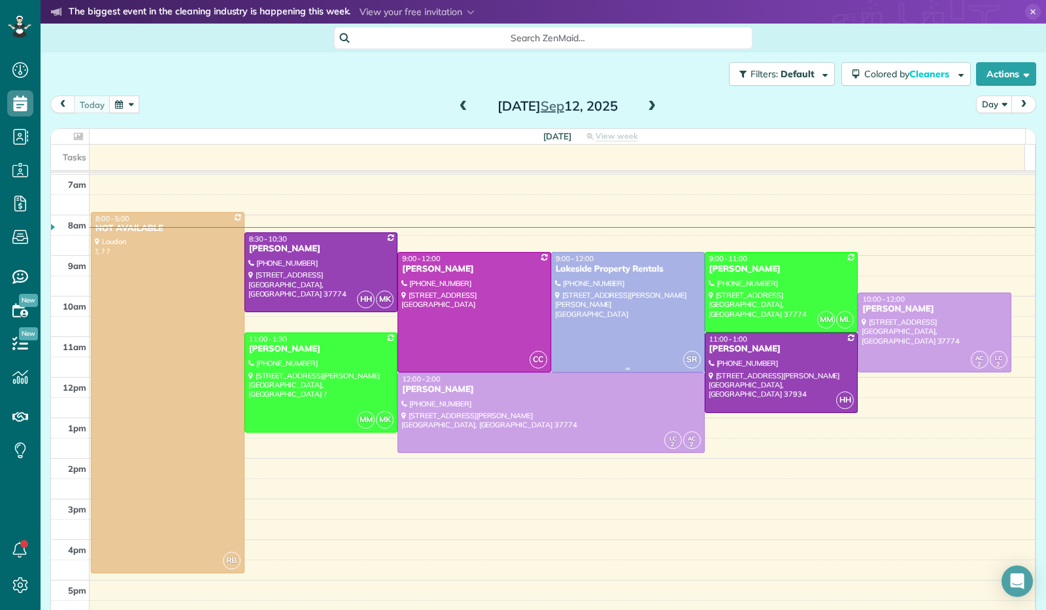
click at [638, 294] on div at bounding box center [628, 311] width 152 height 119
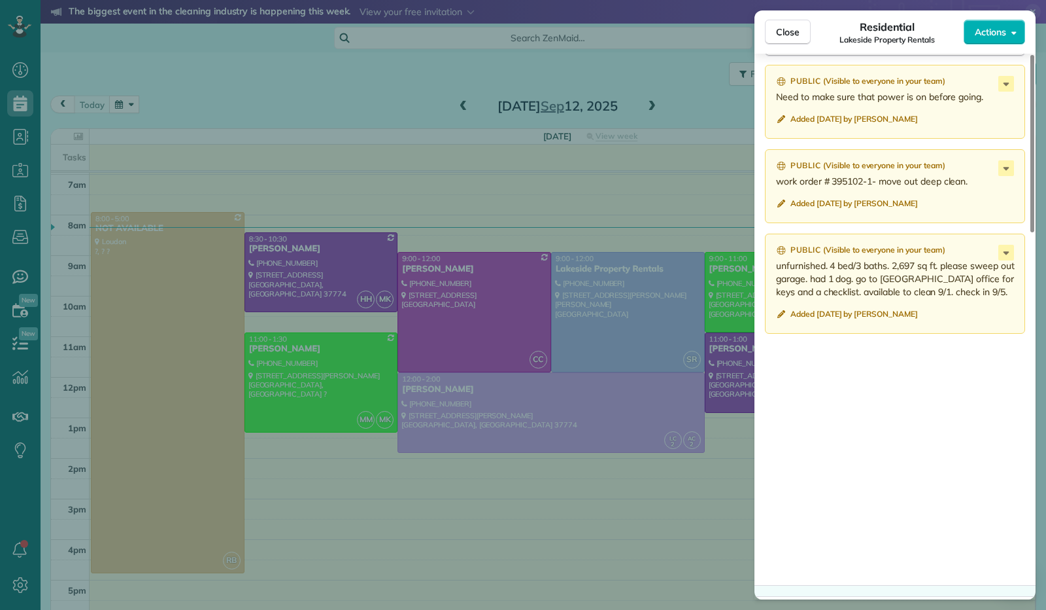
scroll to position [795, 0]
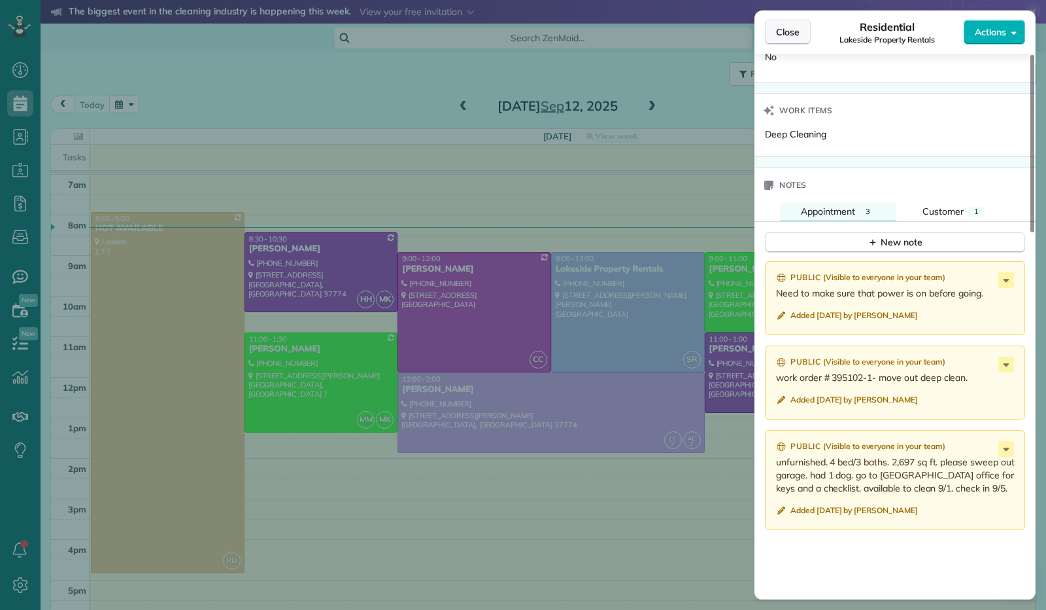
click at [790, 43] on button "Close" at bounding box center [788, 32] width 46 height 25
